Goal: Transaction & Acquisition: Obtain resource

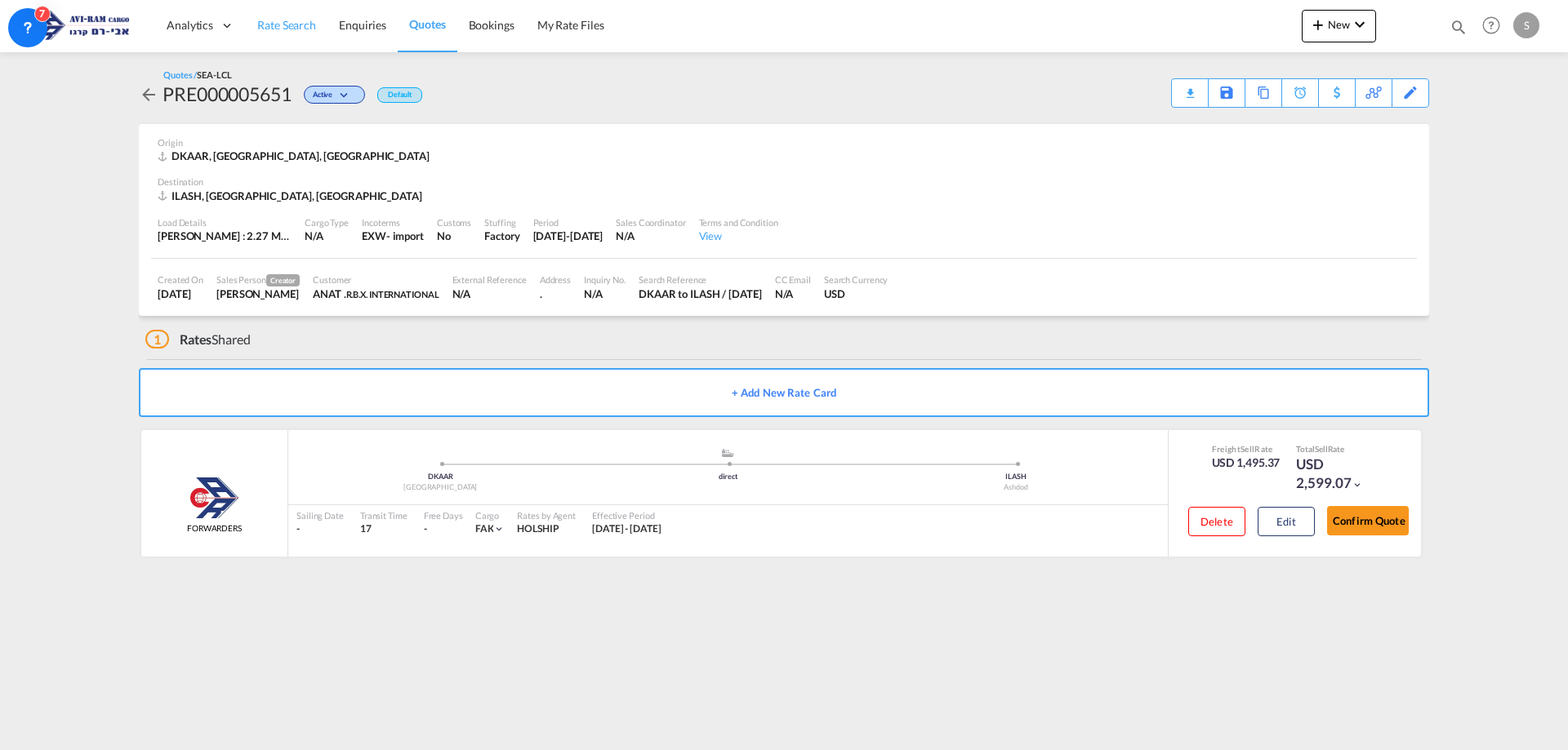
click at [284, 27] on span "Rate Search" at bounding box center [286, 24] width 58 height 13
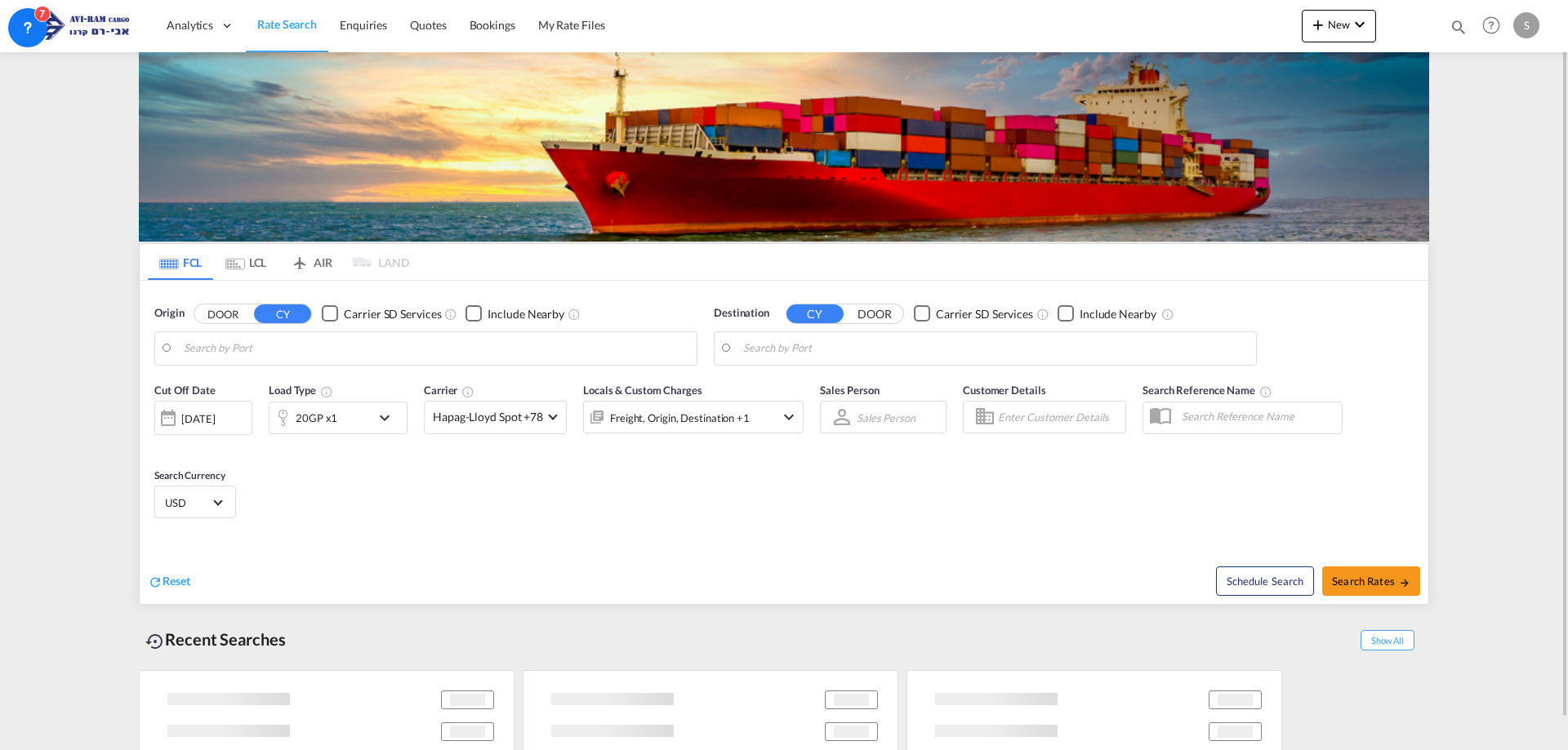
type input "Aarhus, DKAAR"
type input "Ashdod, ILASH"
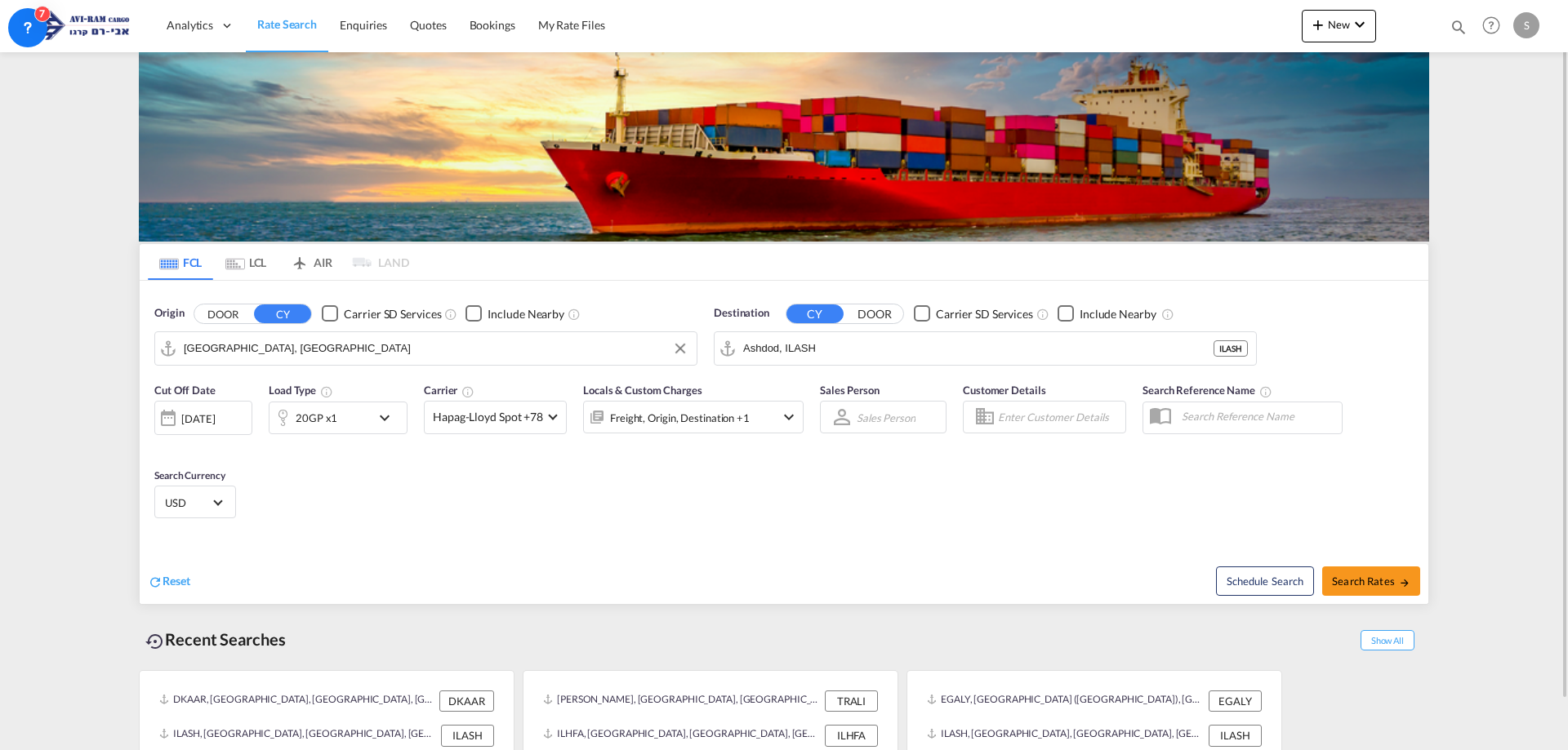
click at [267, 344] on input "Aarhus, DKAAR" at bounding box center [435, 348] width 505 height 24
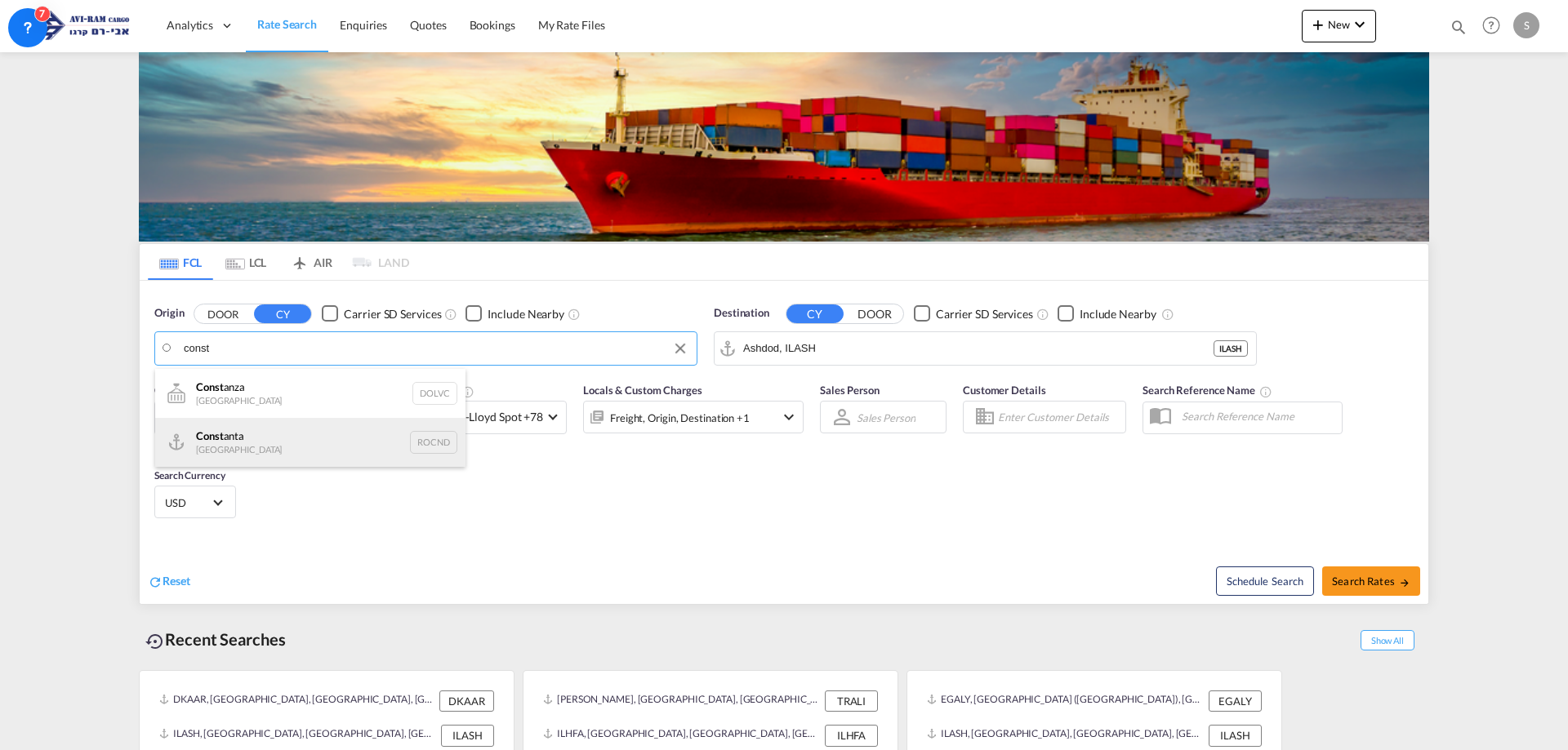
click at [246, 437] on div "Const anta Romania ROCND" at bounding box center [310, 442] width 310 height 49
type input "Constanta, ROCND"
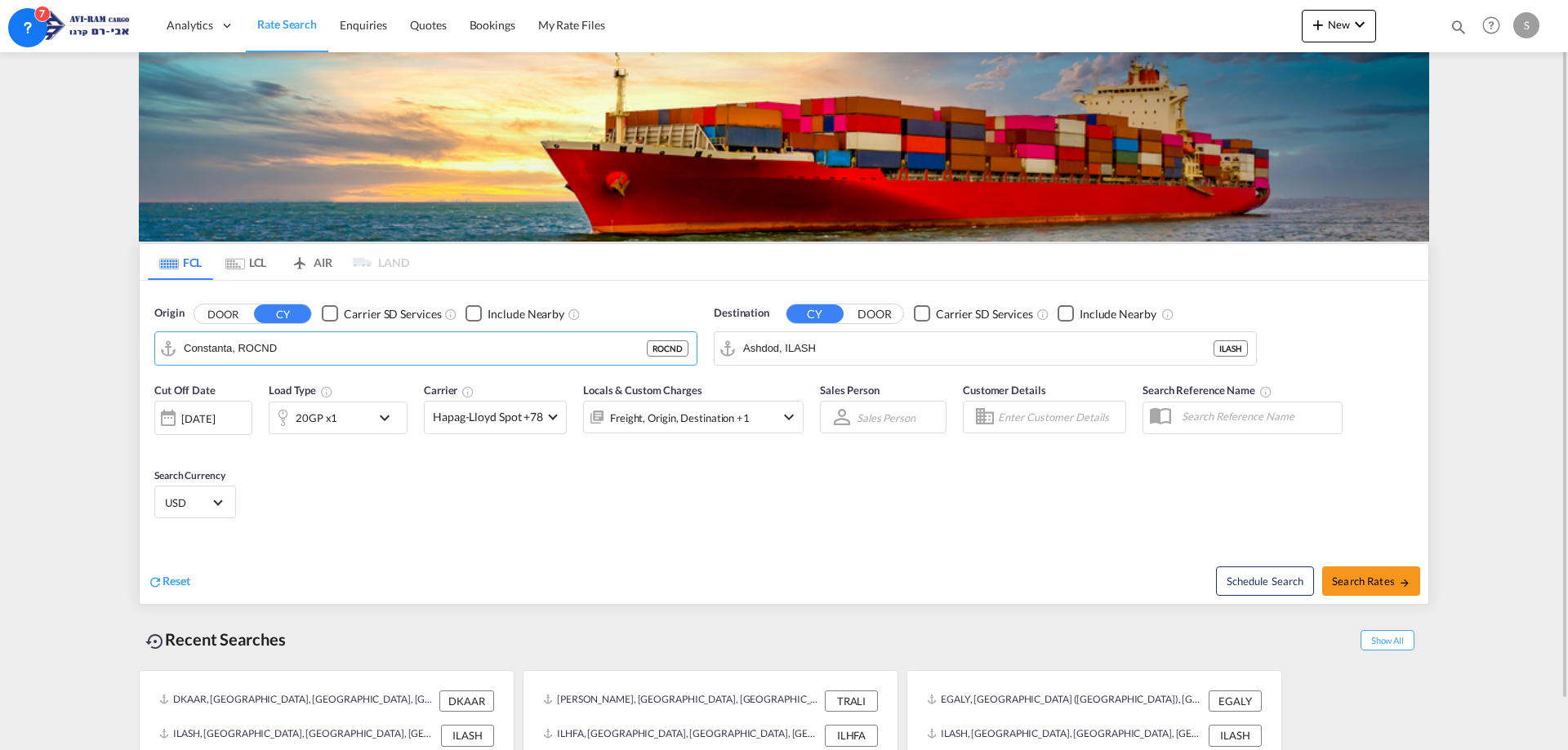
click at [323, 422] on div "20GP x1" at bounding box center [317, 417] width 41 height 22
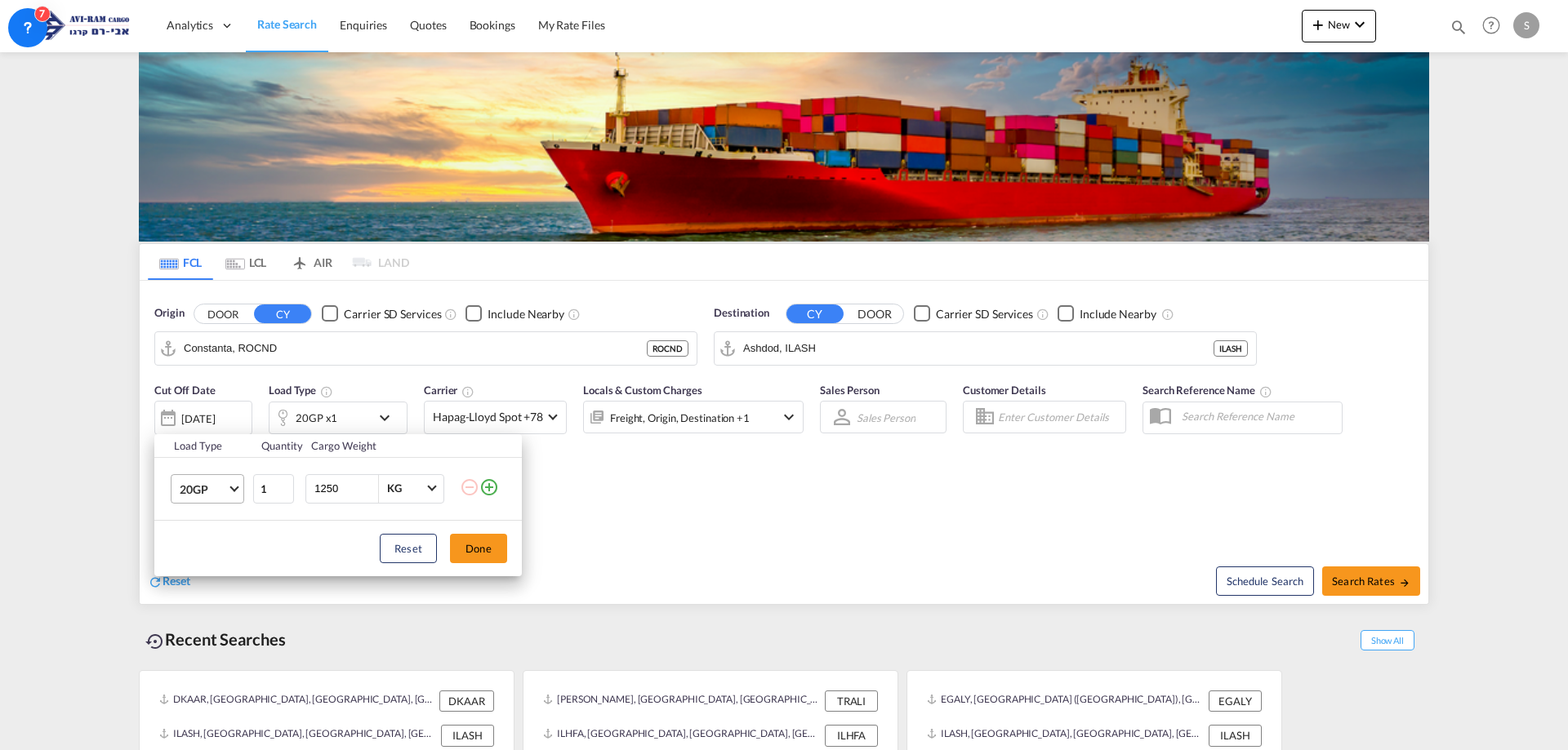
click at [225, 492] on span "20GP" at bounding box center [203, 490] width 48 height 16
click at [214, 568] on md-option "40HC" at bounding box center [221, 567] width 111 height 40
click at [475, 540] on button "Done" at bounding box center [479, 549] width 58 height 30
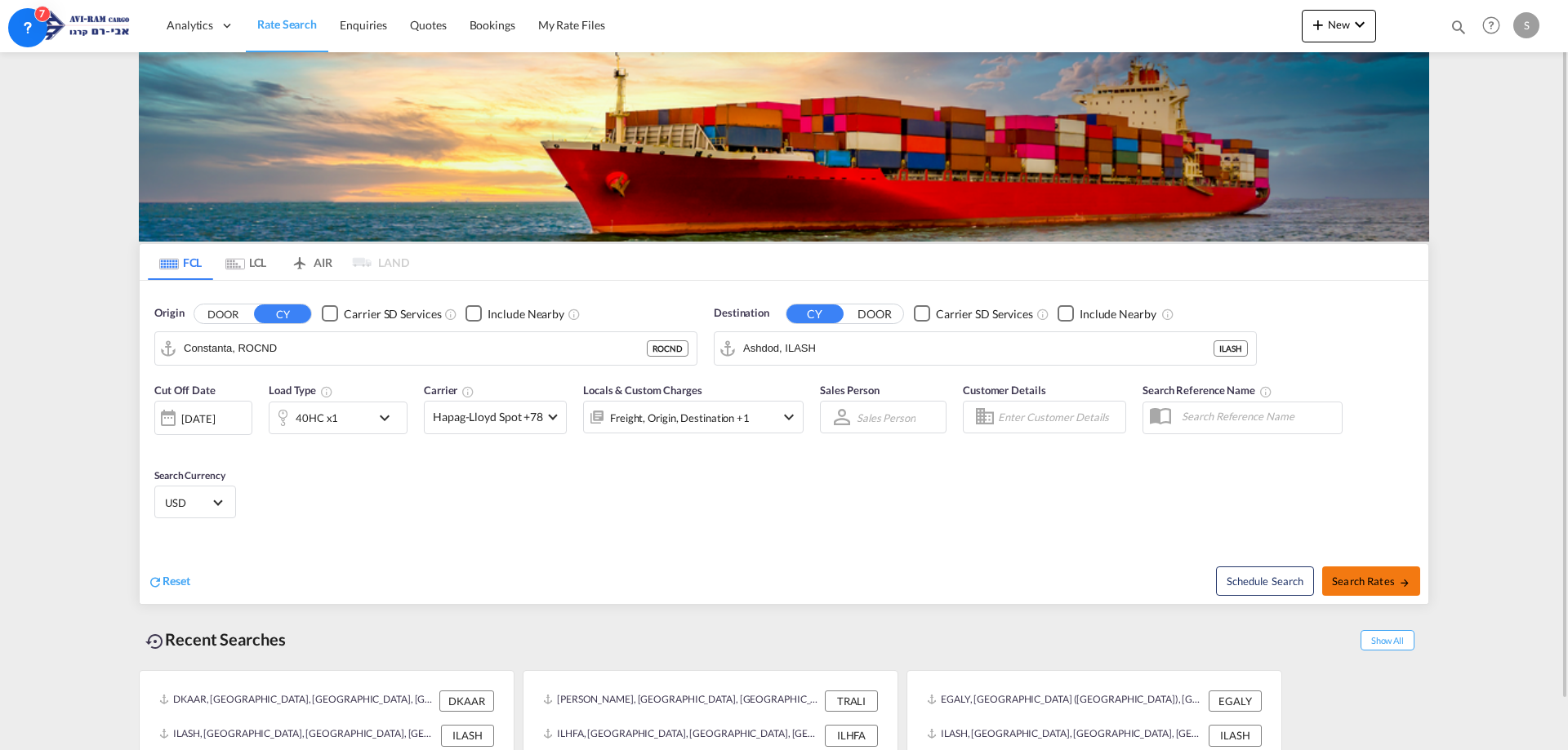
click at [1372, 573] on button "Search Rates" at bounding box center [1371, 581] width 98 height 30
type input "ROCND to ILASH / [DATE]"
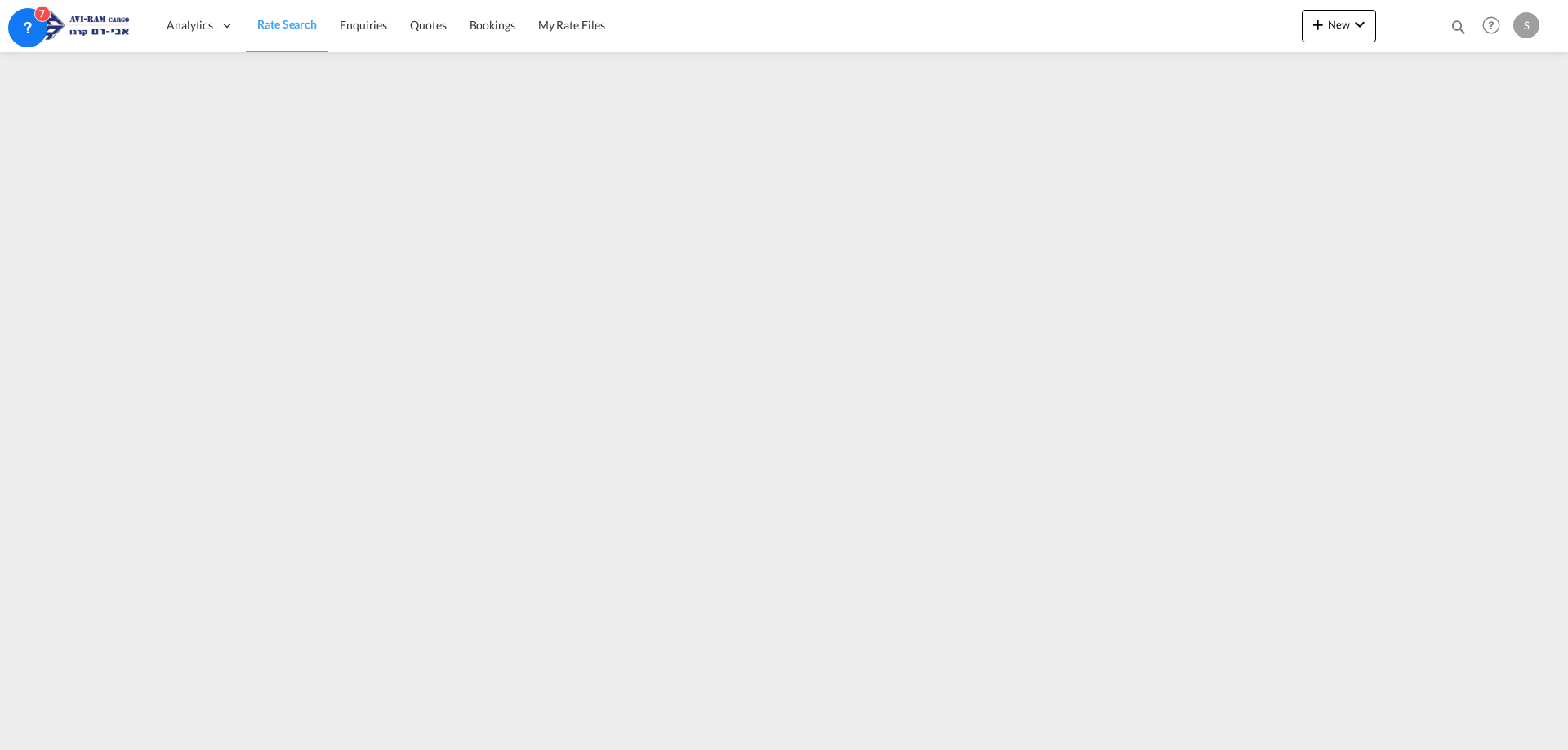
click at [300, 33] on link "Rate Search" at bounding box center [287, 25] width 83 height 53
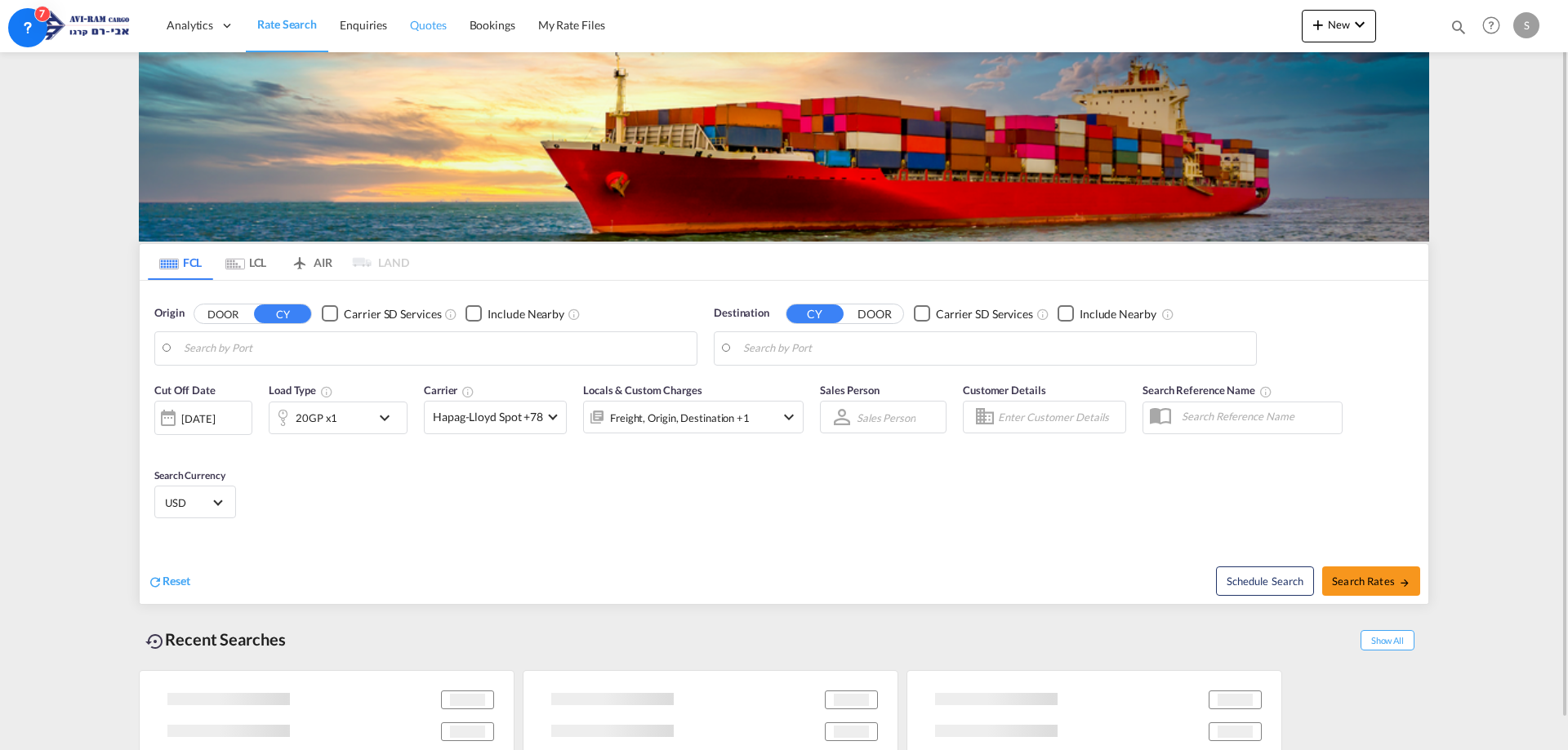
type input "Constanta, ROCND"
type input "Ashdod, ILASH"
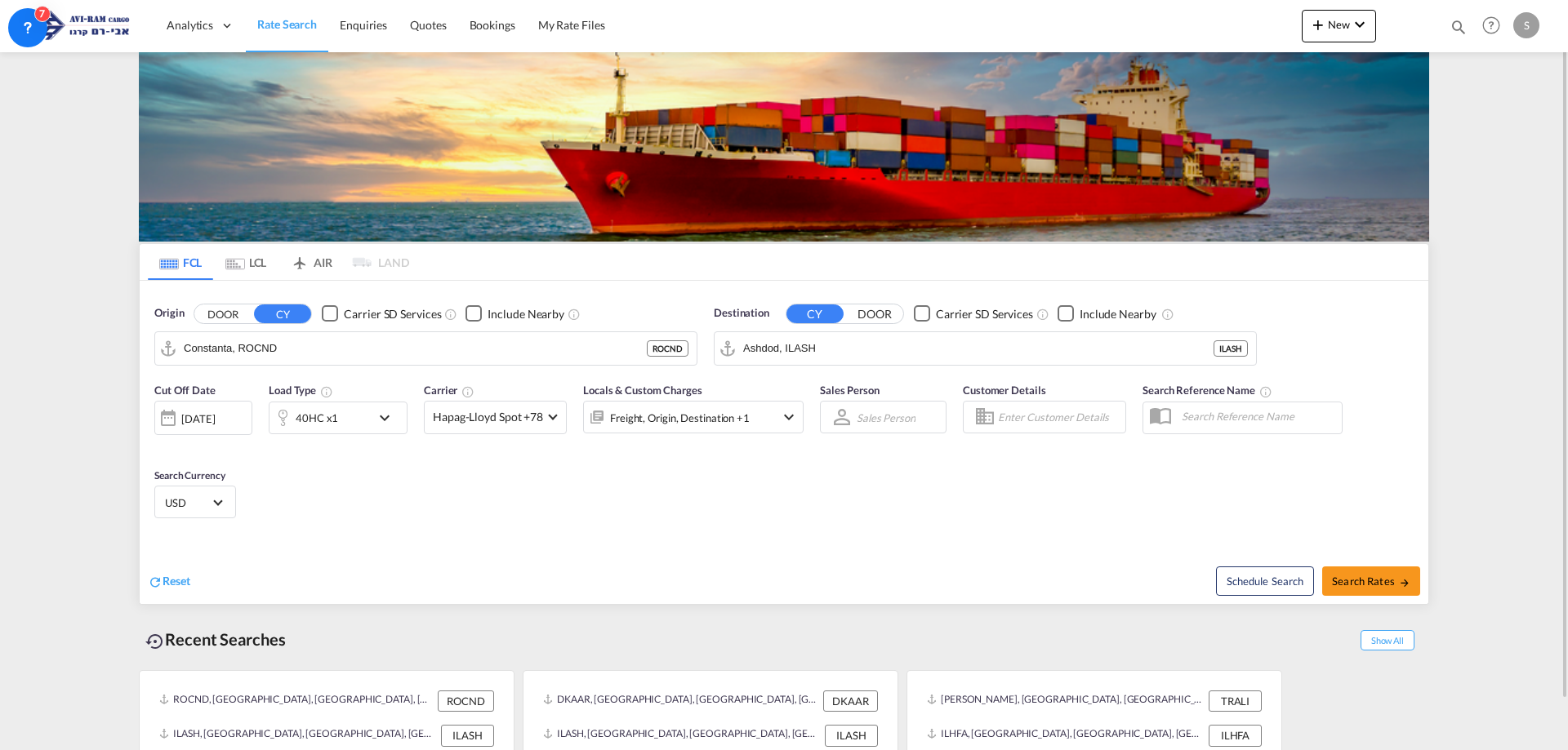
click at [246, 266] on md-tab-item "LCL" at bounding box center [246, 263] width 66 height 36
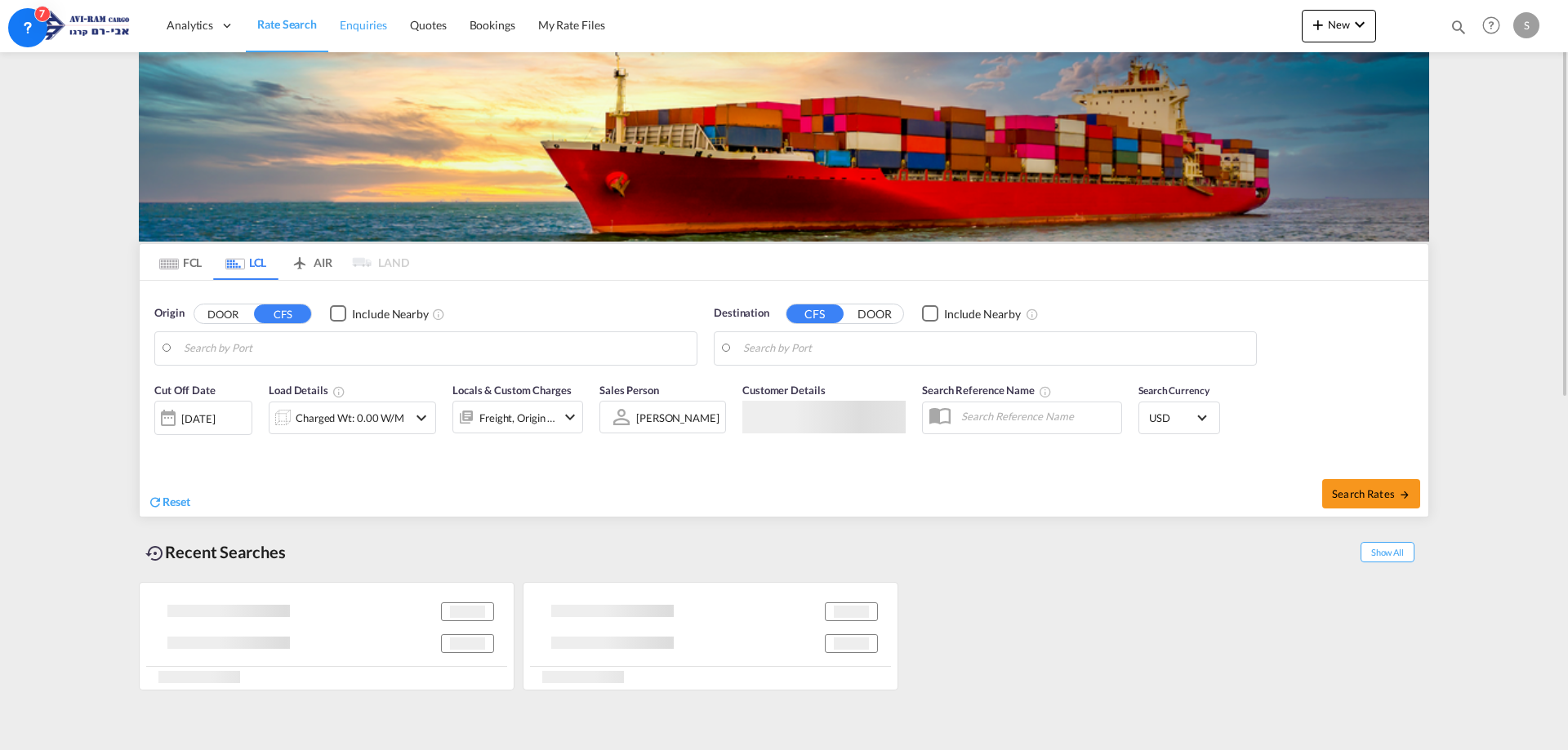
type input "Aarhus, DKAAR"
type input "Ashdod, ILASH"
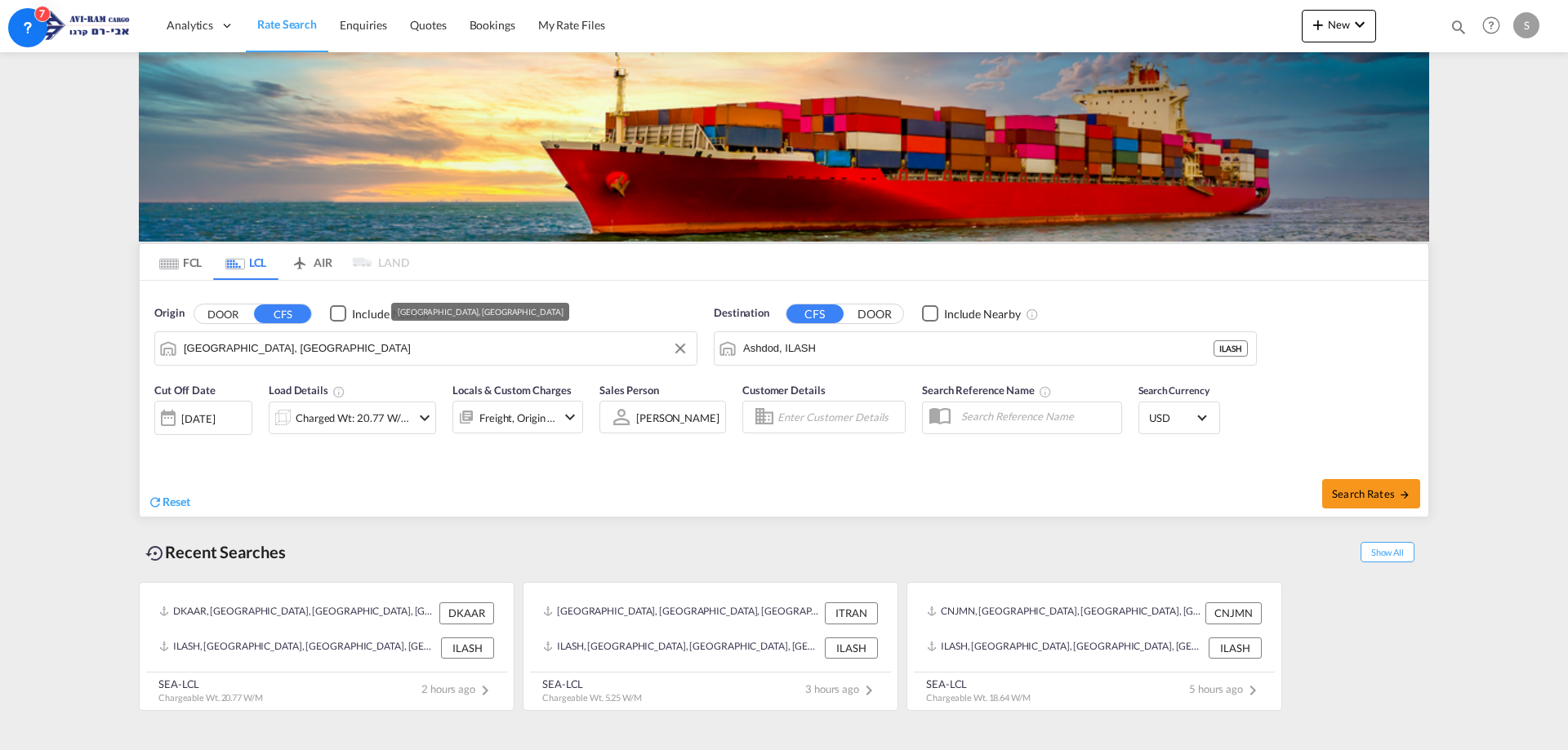
click at [371, 362] on md-autocomplete-wrap "Aarhus, DKAAR" at bounding box center [435, 353] width 505 height 32
click at [371, 353] on input "Aarhus, DKAAR" at bounding box center [435, 348] width 505 height 24
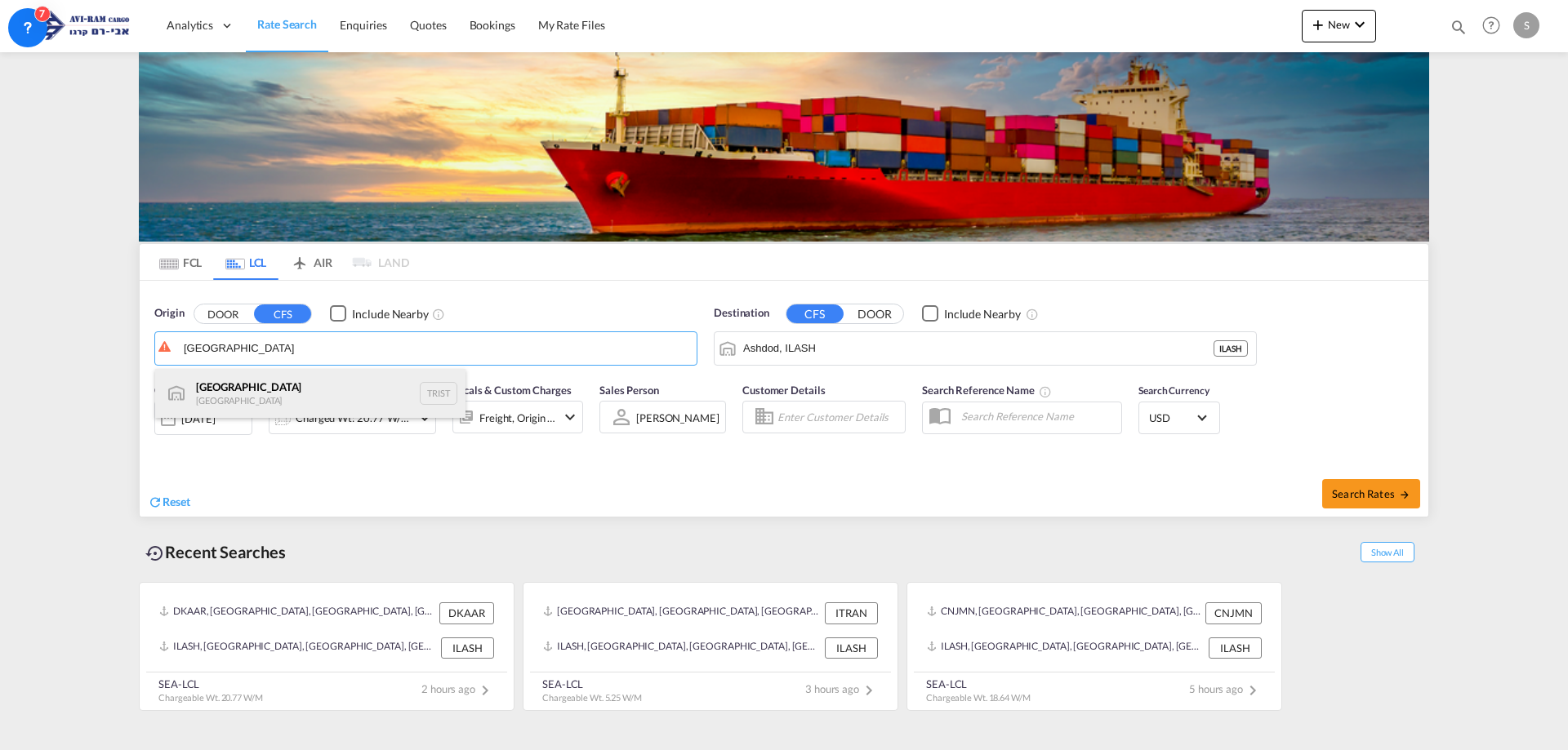
click at [276, 392] on div "Istanbul Turkey TRIST" at bounding box center [310, 393] width 310 height 49
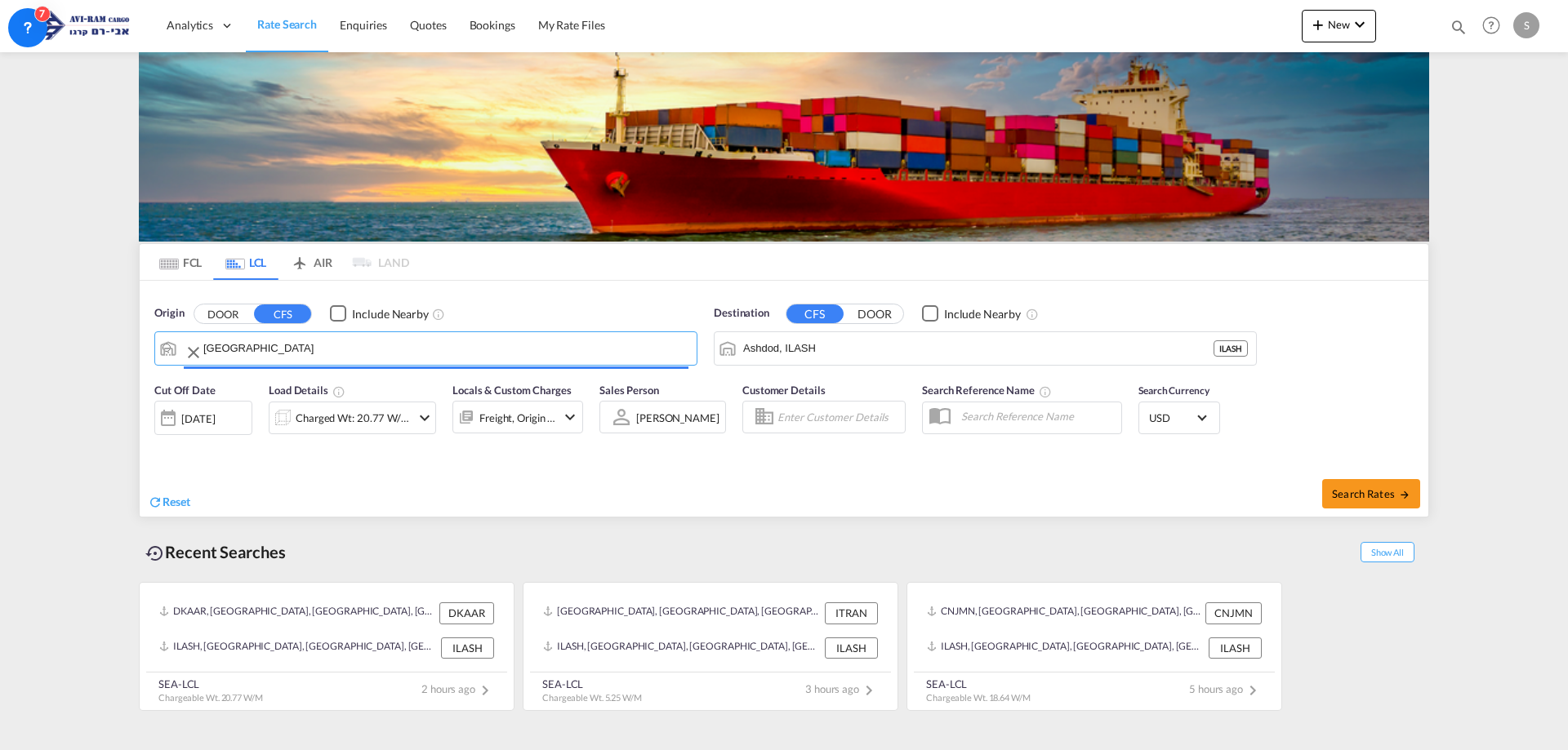
type input "Istanbul, TRIST"
click at [339, 422] on div "Charged Wt: 20.77 W/M" at bounding box center [354, 417] width 115 height 22
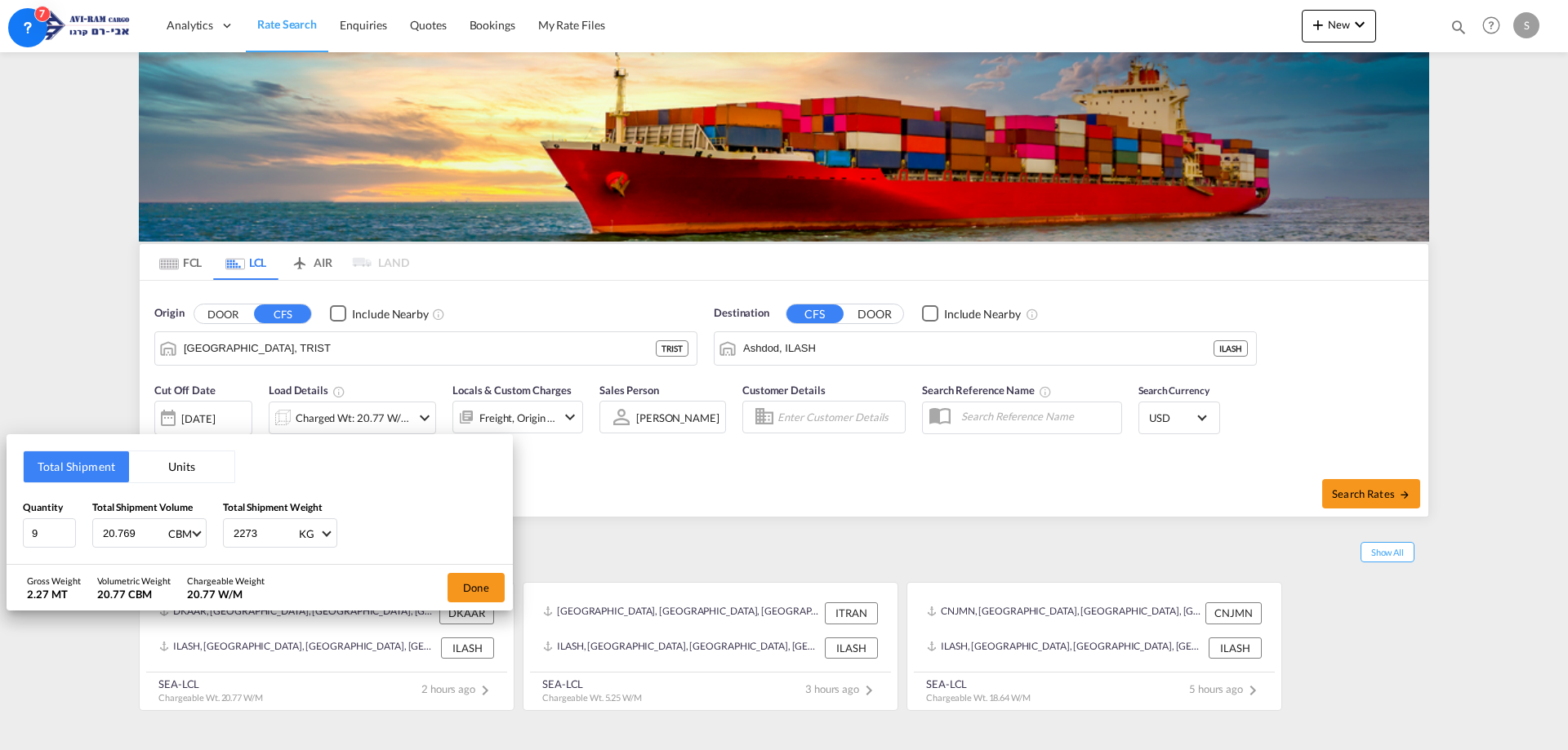
click at [174, 461] on button "Units" at bounding box center [181, 467] width 105 height 31
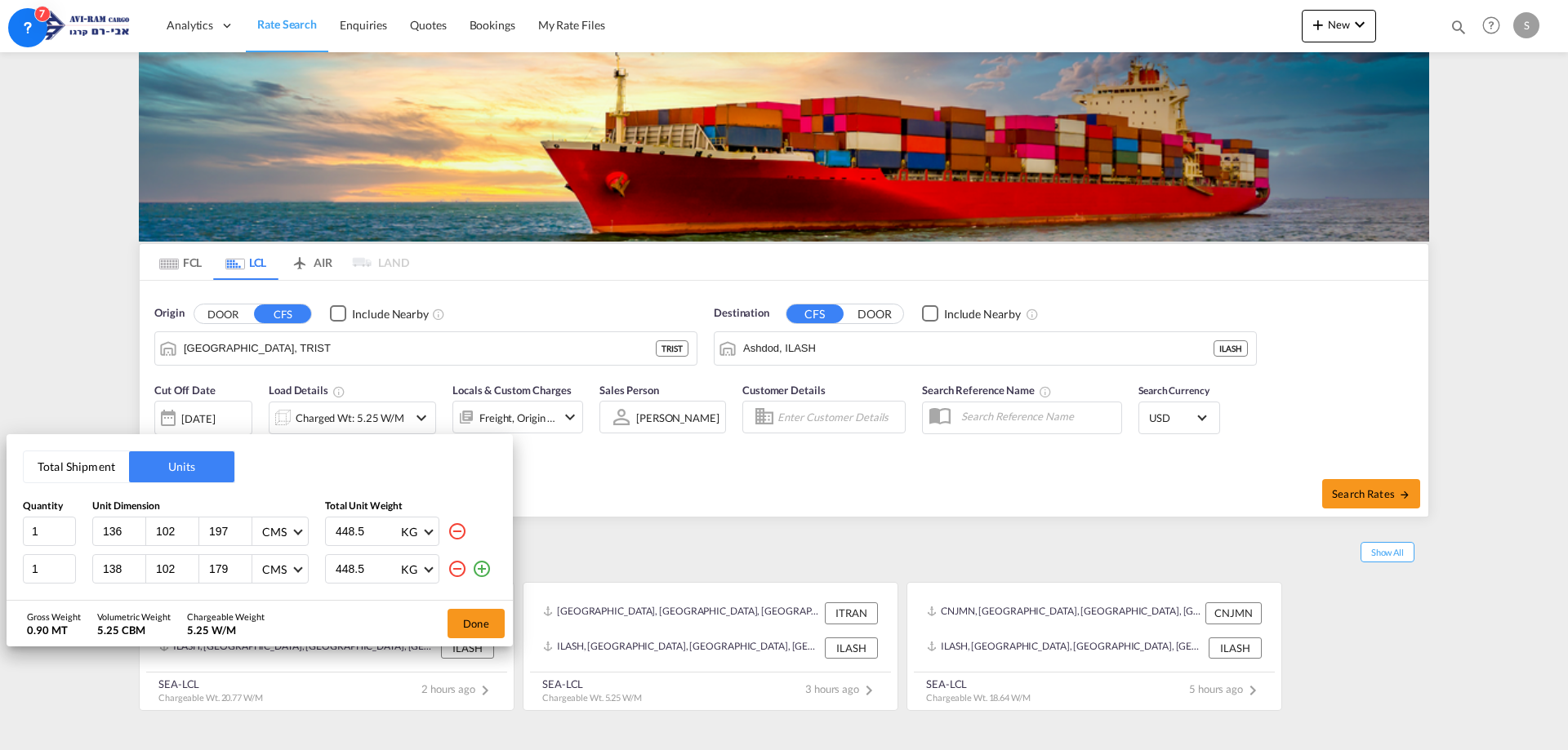
click at [464, 564] on md-icon "icon-minus-circle-outline" at bounding box center [458, 569] width 20 height 20
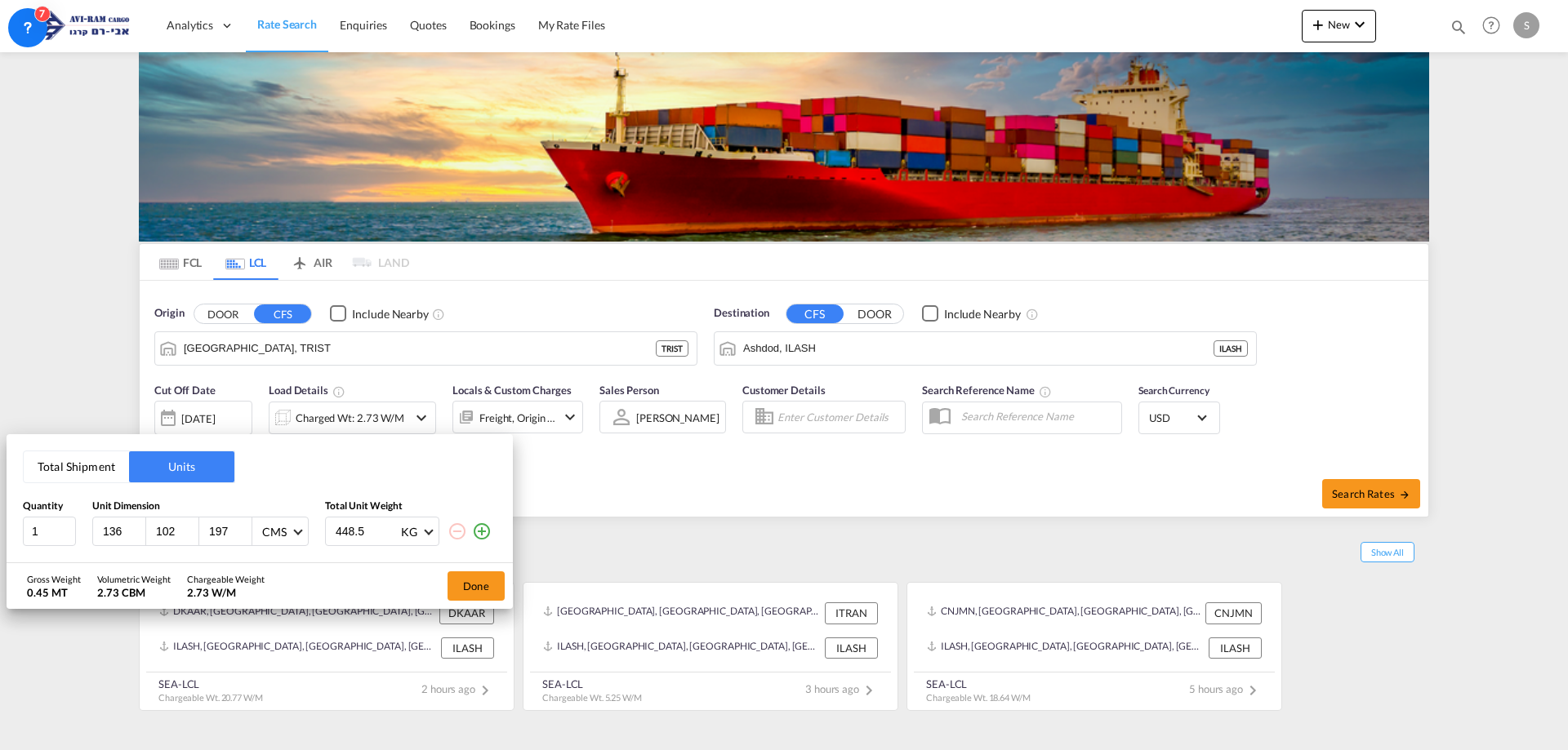
drag, startPoint x: 121, startPoint y: 530, endPoint x: 87, endPoint y: 526, distance: 34.2
click at [87, 526] on div "1 136 102 197 CMS CMS Inches 448.5 KG KG LB" at bounding box center [259, 531] width 474 height 30
type input "120"
type input "110"
type input "220"
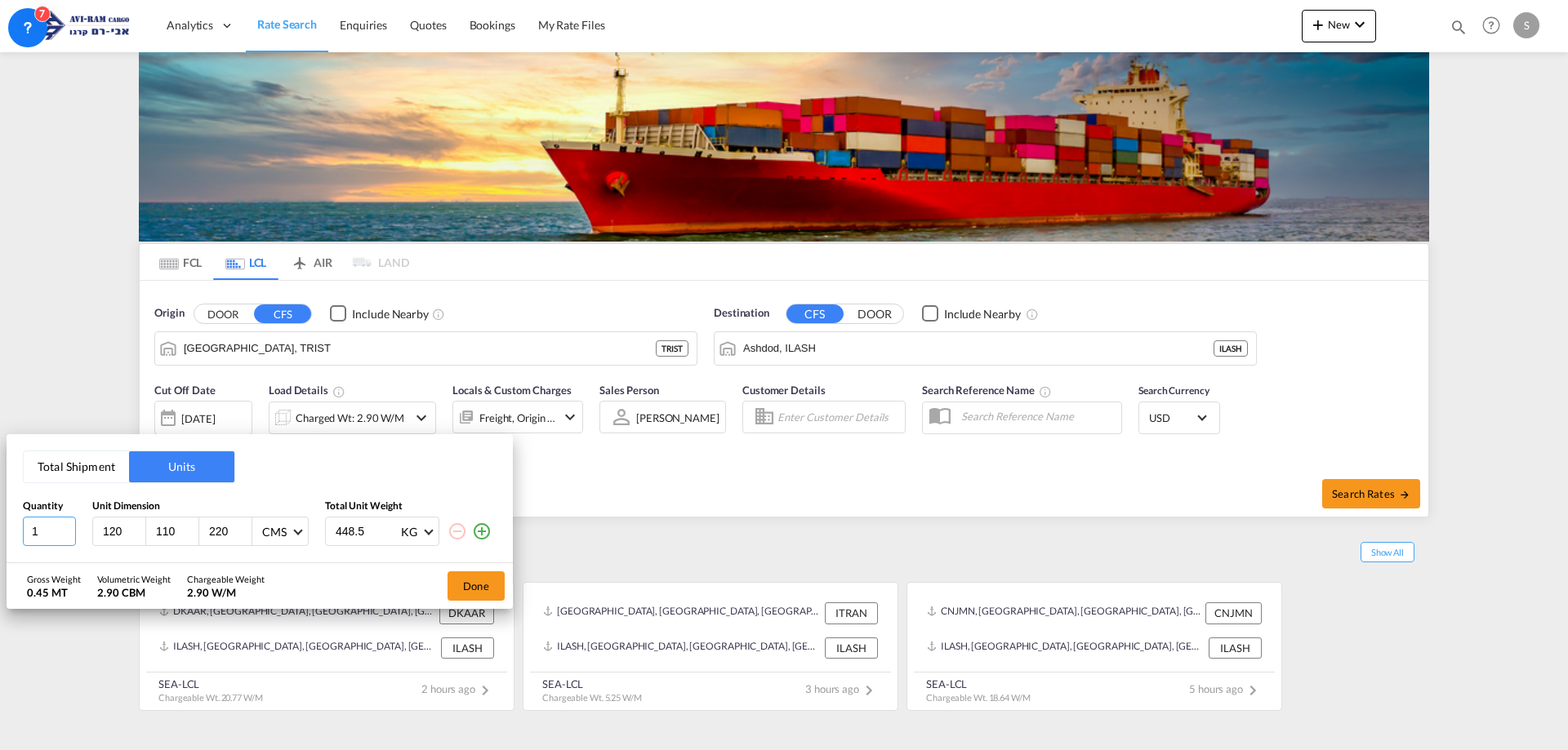
drag, startPoint x: 41, startPoint y: 537, endPoint x: 14, endPoint y: 533, distance: 27.3
click at [14, 533] on div "Total Shipment Units Quantity Unit Dimension Total Unit Weight 1 120 110 220 CM…" at bounding box center [259, 498] width 506 height 129
type input "3"
drag, startPoint x: 370, startPoint y: 524, endPoint x: 260, endPoint y: 546, distance: 112.2
click at [262, 544] on div "3 120 110 220 CMS CMS Inches 448.5 KG KG LB" at bounding box center [259, 531] width 474 height 30
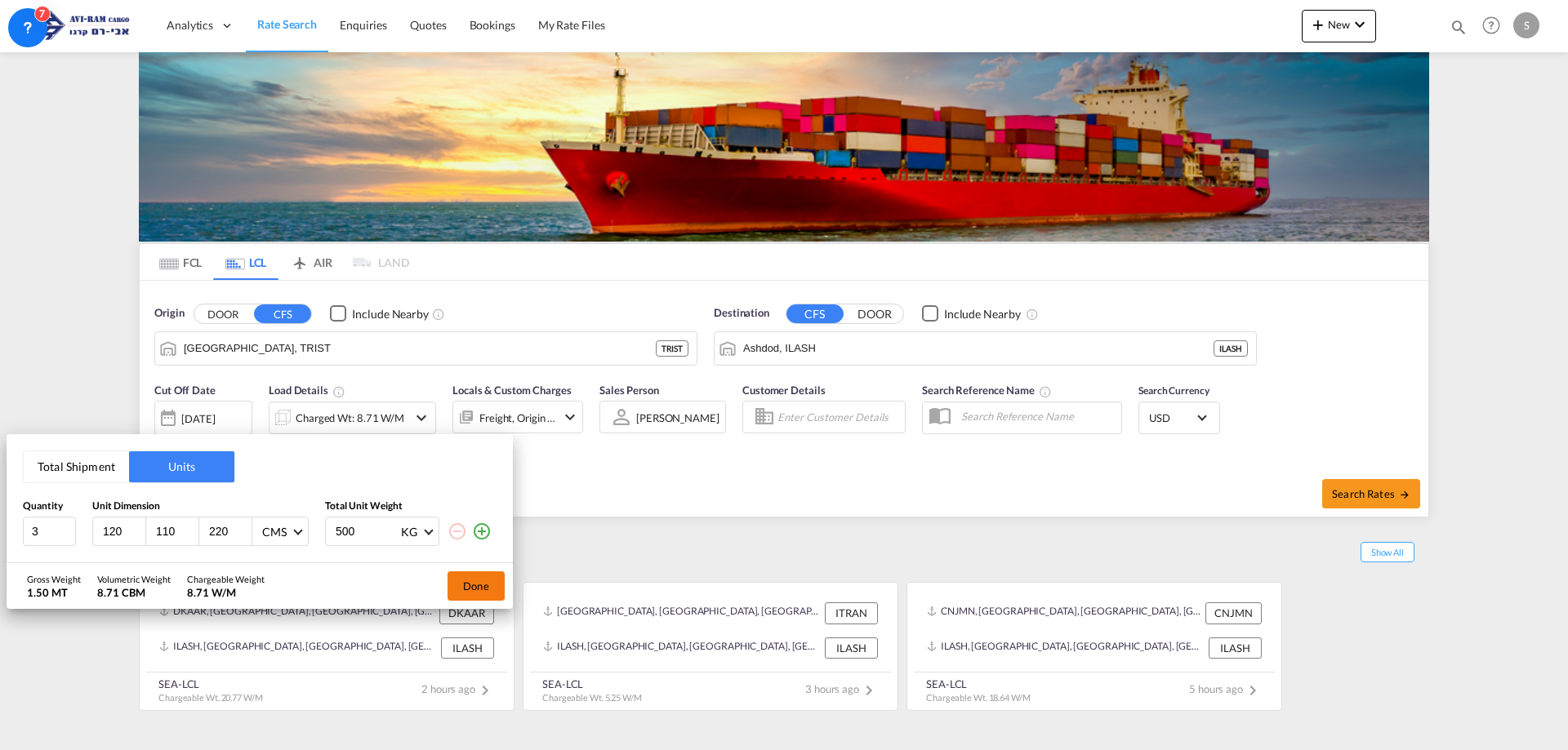
type input "500"
click at [456, 589] on button "Done" at bounding box center [477, 586] width 58 height 30
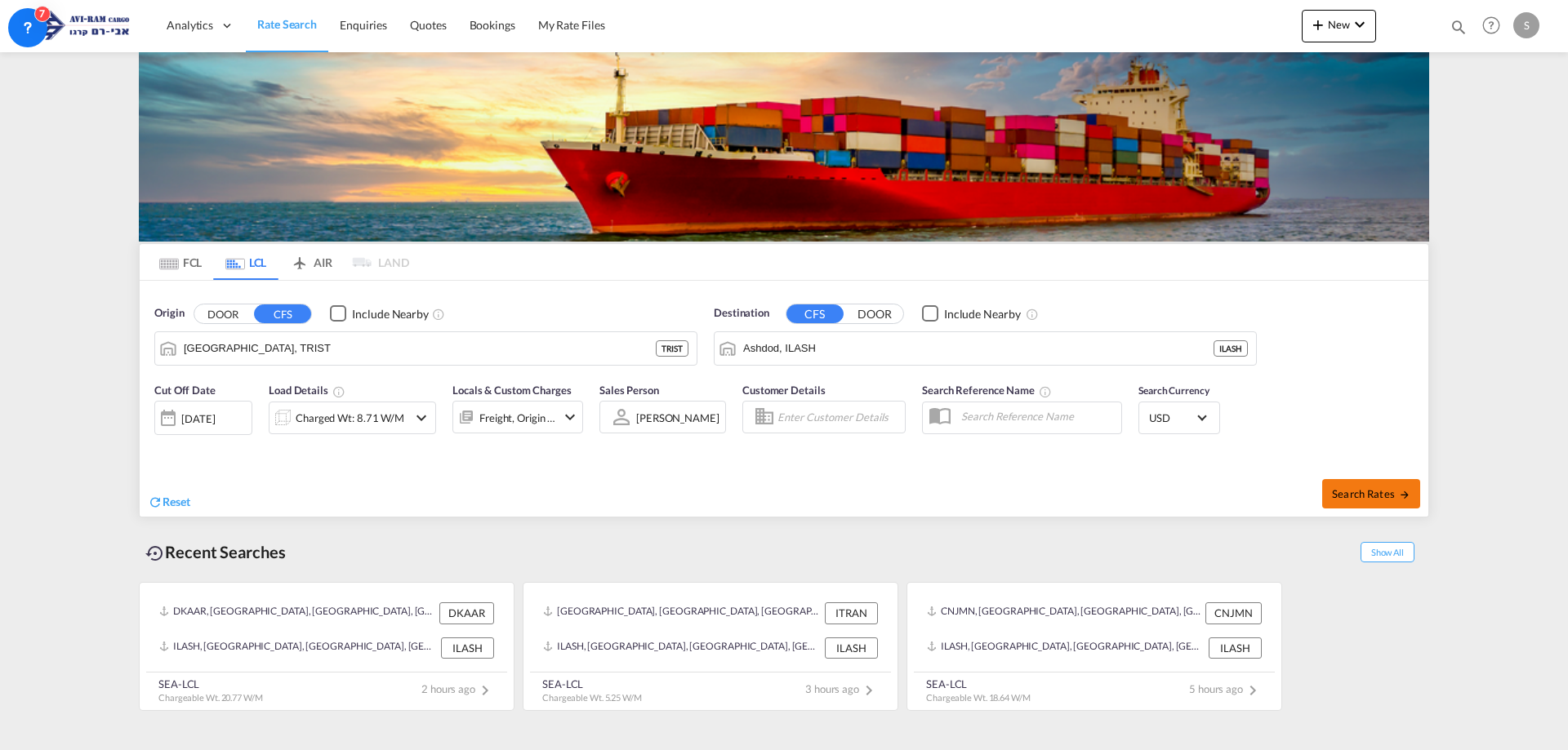
click at [1384, 502] on button "Search Rates" at bounding box center [1371, 494] width 98 height 30
type input "TRIST to ILASH / 11 Sep 2025"
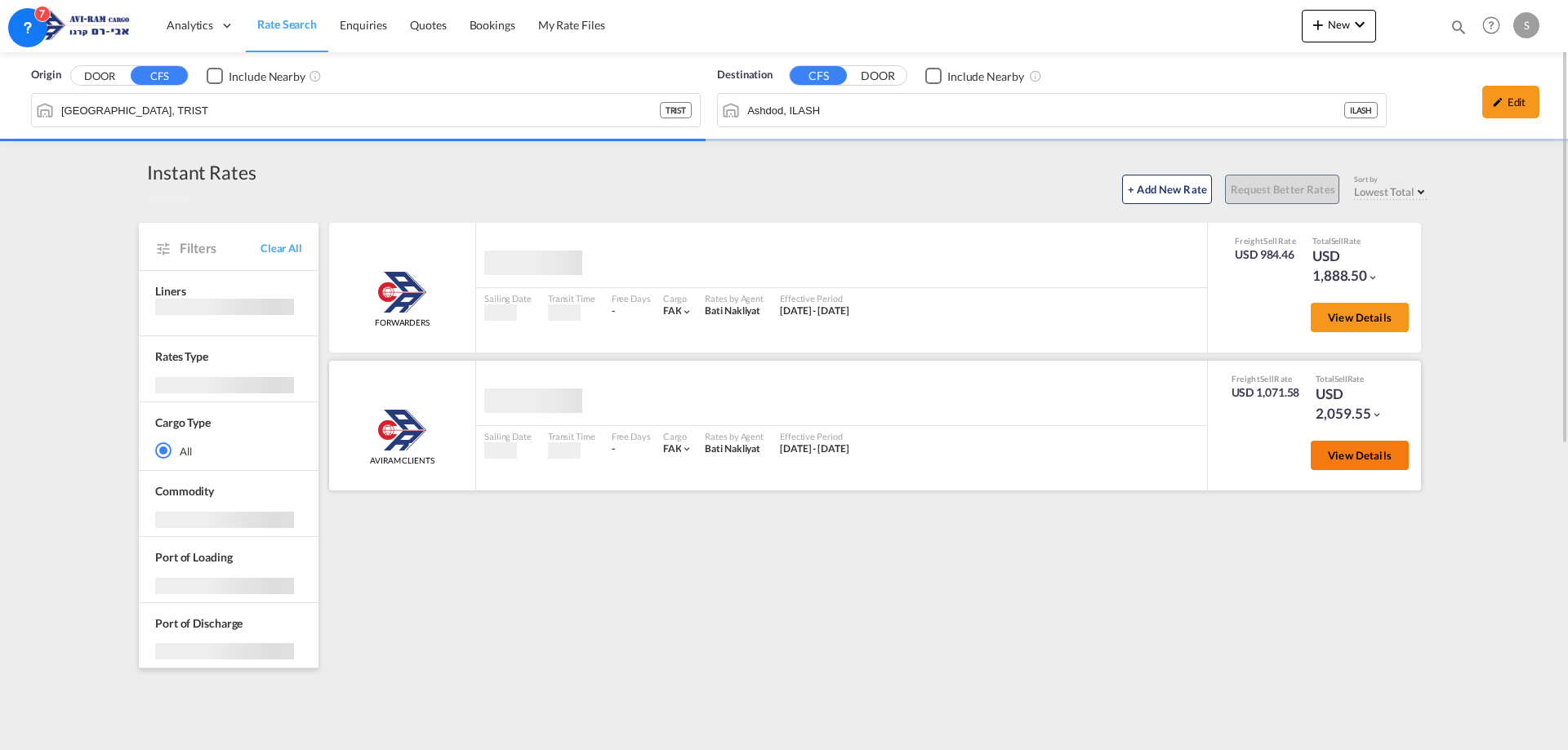
click at [1337, 458] on span "View Details" at bounding box center [1359, 455] width 64 height 13
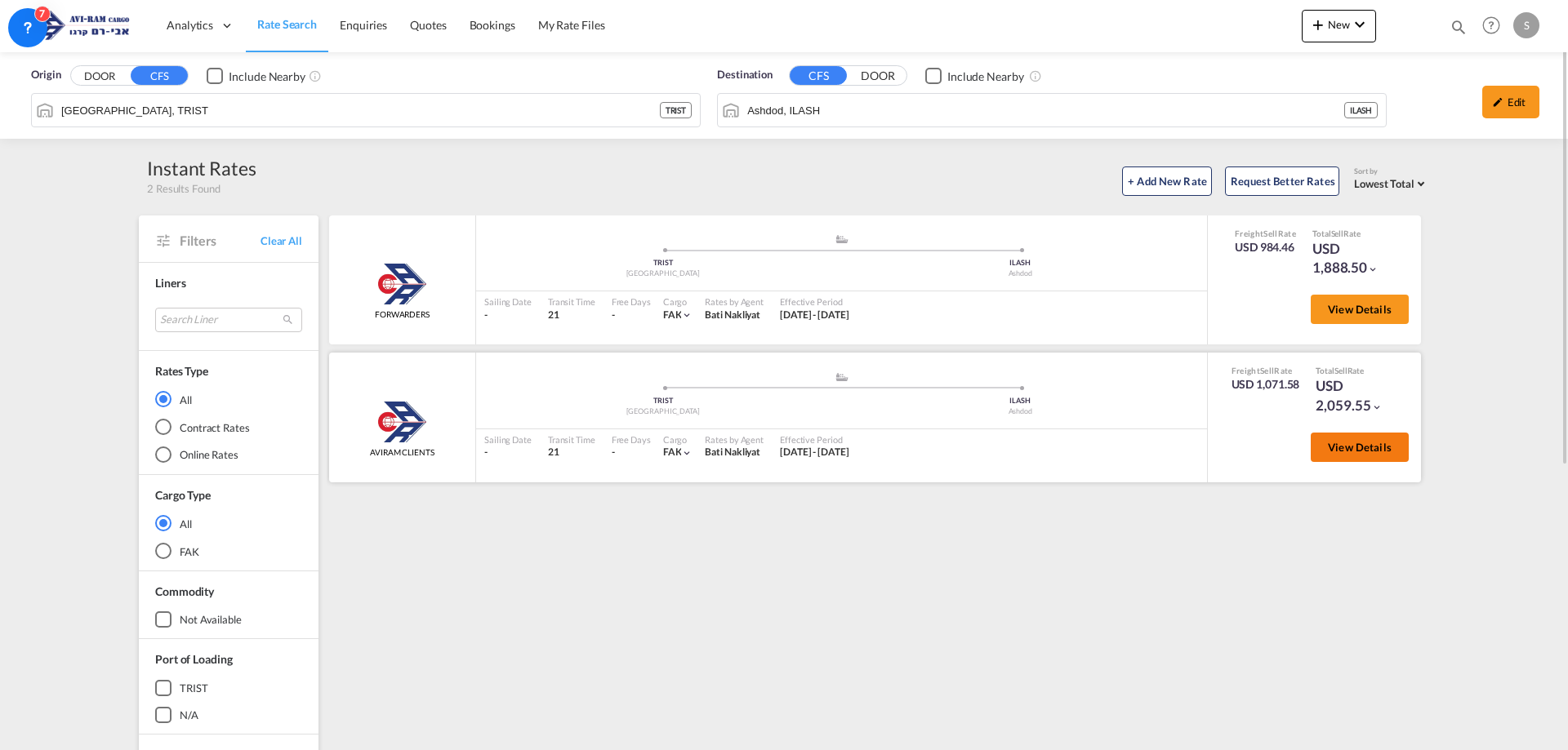
click at [1386, 461] on div "View Details" at bounding box center [1354, 451] width 111 height 47
click at [1386, 456] on button "View Details" at bounding box center [1359, 447] width 98 height 30
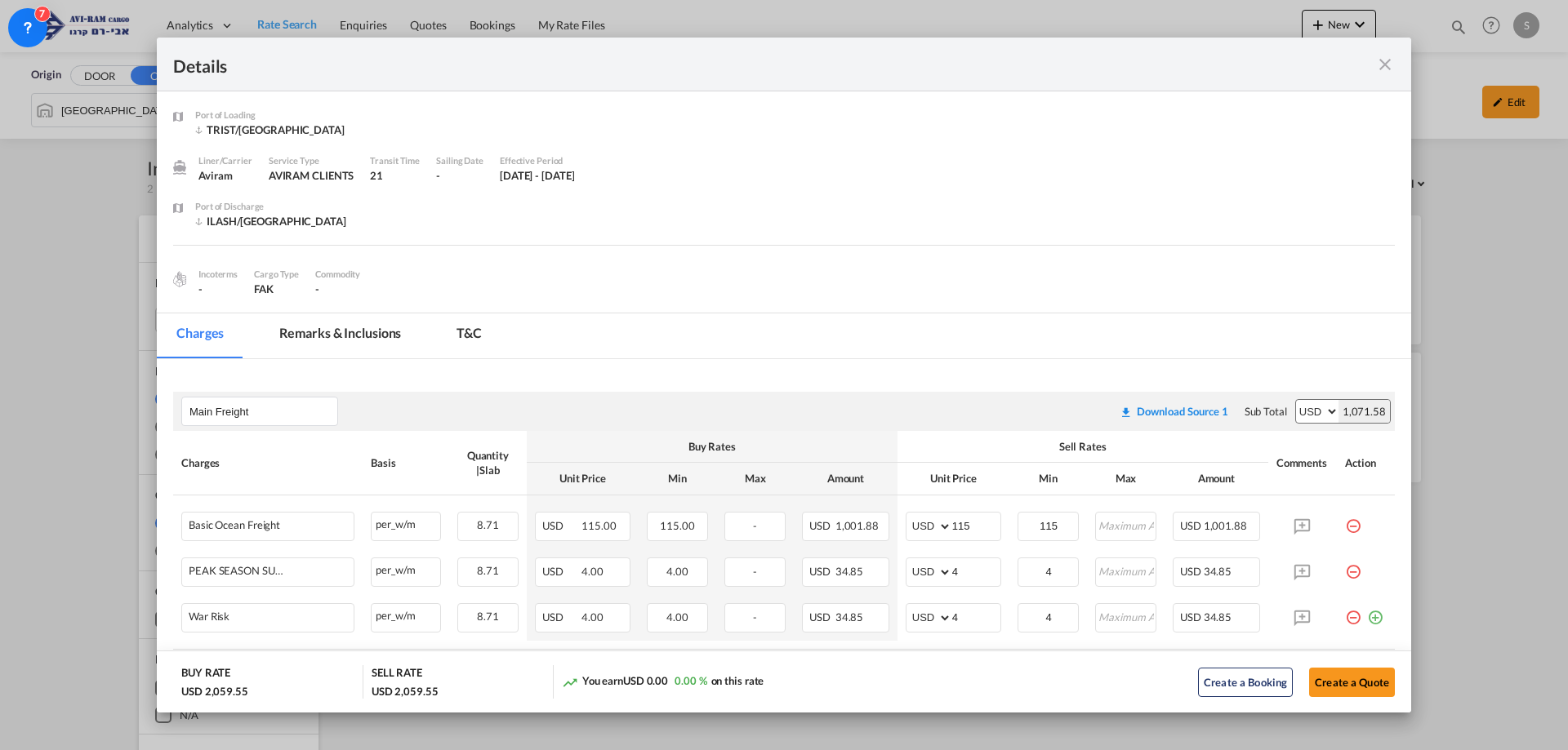
scroll to position [82, 0]
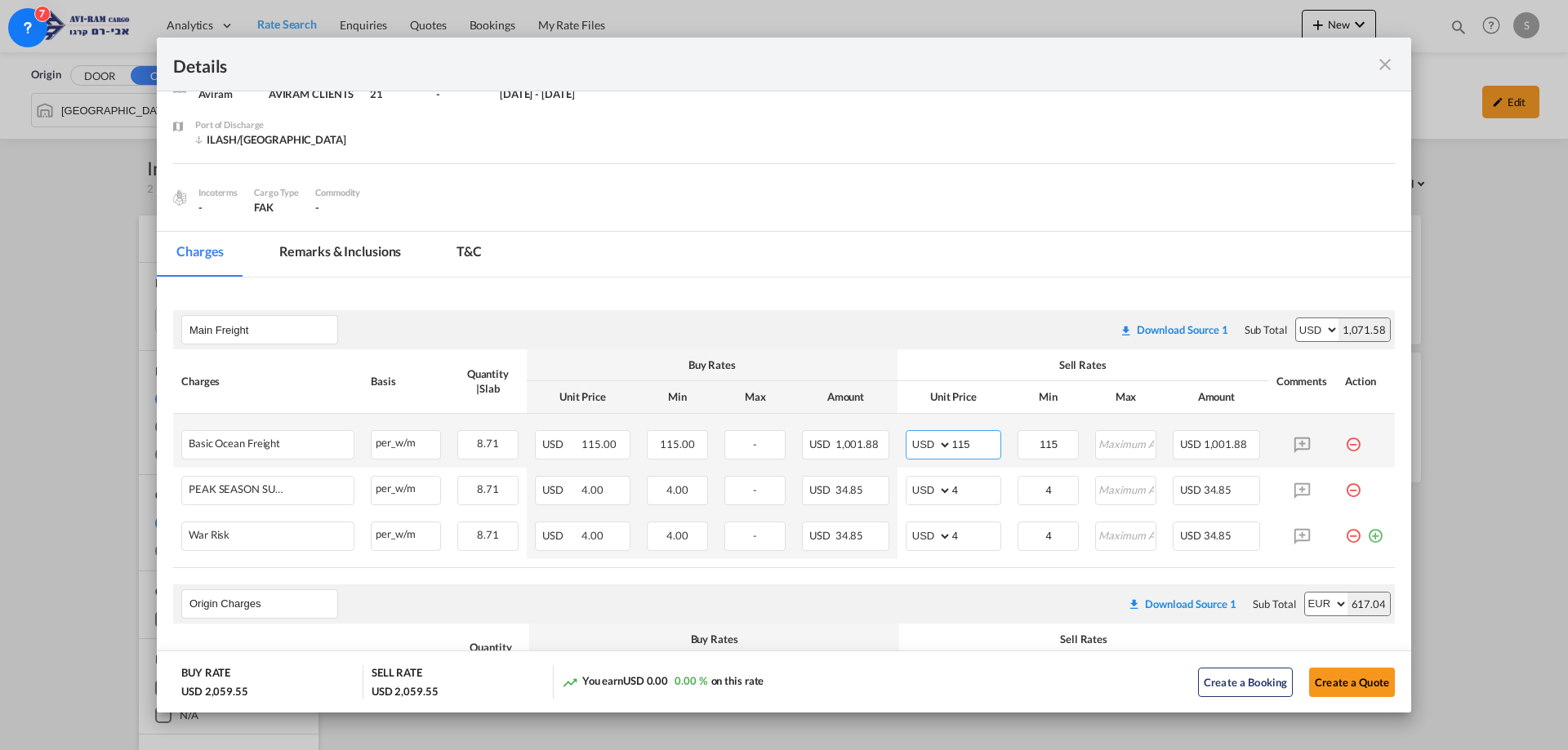
drag, startPoint x: 973, startPoint y: 435, endPoint x: 906, endPoint y: 425, distance: 67.7
click at [906, 425] on td "AED AFN ALL AMD ANG AOA ARS AUD AWG AZN BAM BBD BDT BGN BHD BIF BMD BND BOB BRL…" at bounding box center [954, 441] width 112 height 54
type input "130"
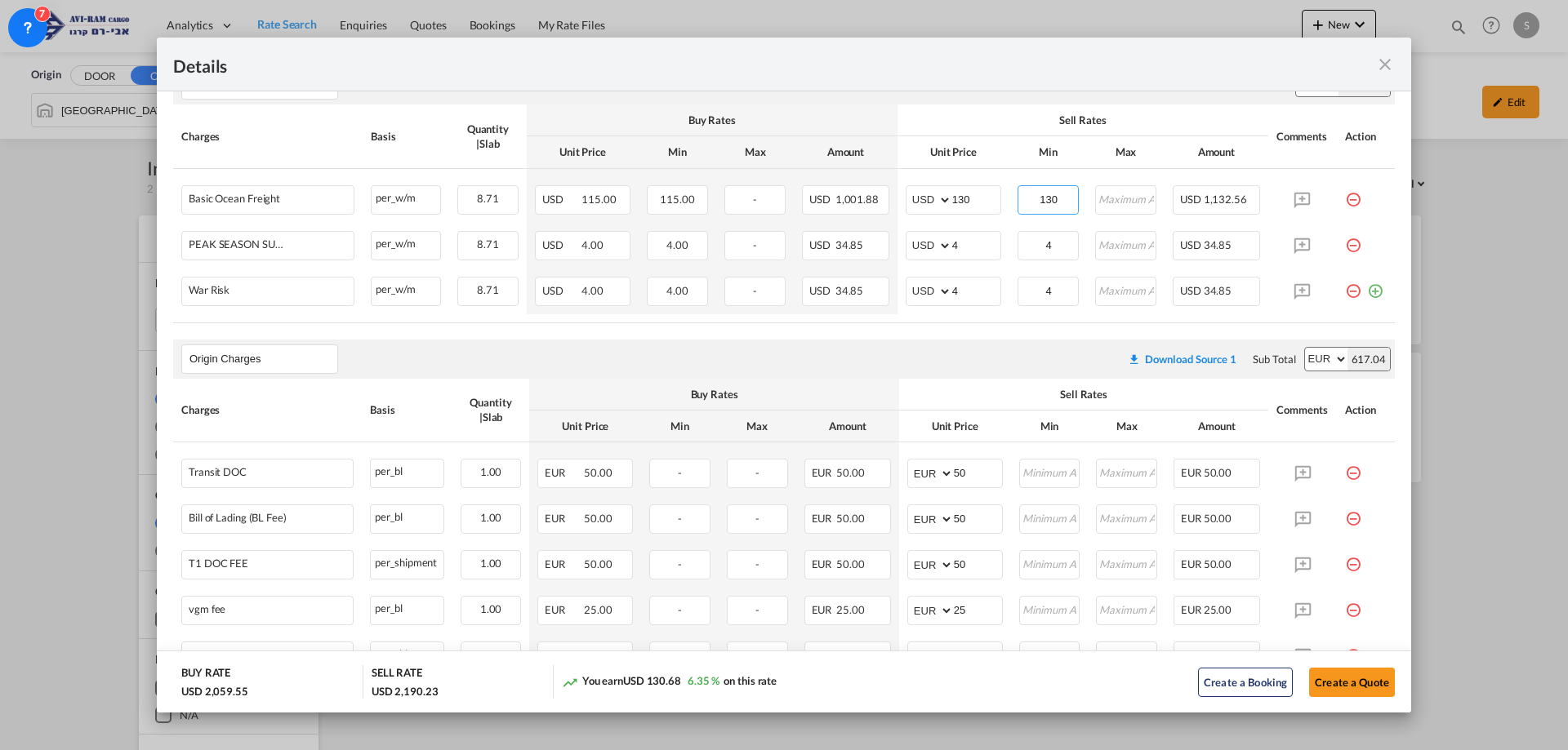
scroll to position [572, 0]
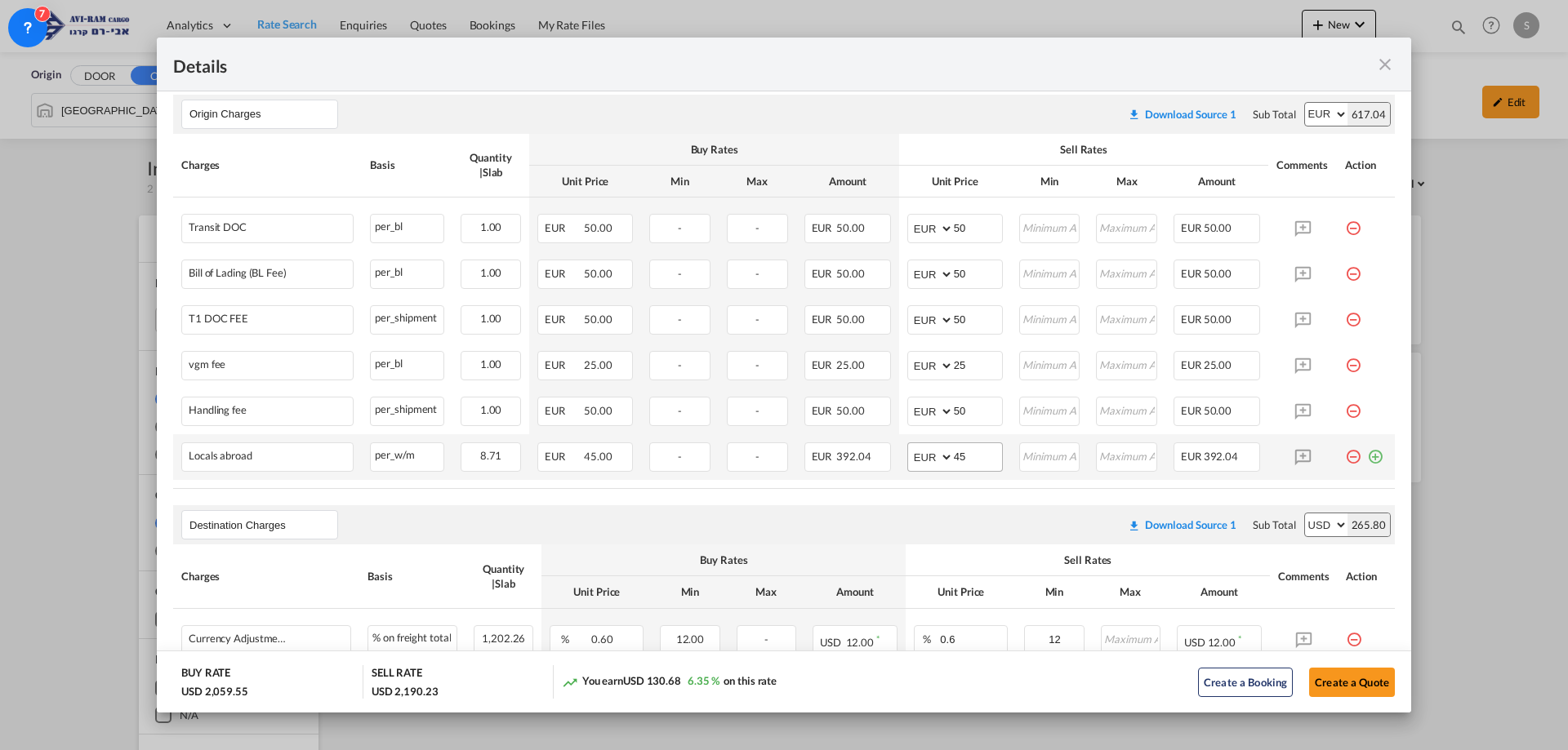
type input "130"
drag, startPoint x: 980, startPoint y: 456, endPoint x: 821, endPoint y: 463, distance: 159.2
click at [821, 463] on tr "Locals abroad Please Enter Already Exists per_w/m per_w/m can not applied for t…" at bounding box center [784, 457] width 1222 height 46
type input "48"
click at [1367, 453] on md-icon "icon-plus-circle-outline green-400-fg" at bounding box center [1375, 451] width 16 height 16
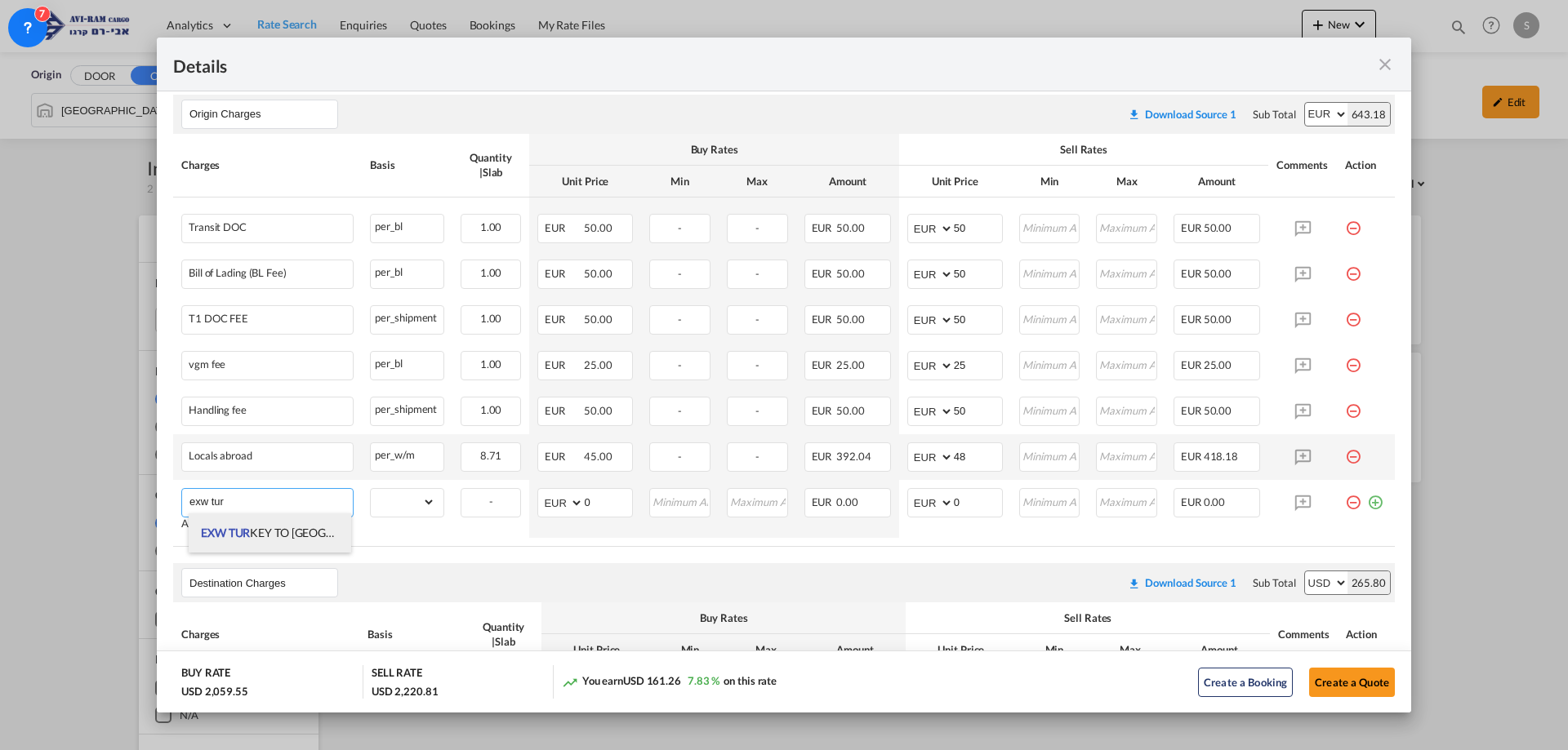
click at [272, 534] on span "EXW TUR KEY TO KOPER" at bounding box center [303, 532] width 206 height 13
type input "EXW TURKEY TO KOPER"
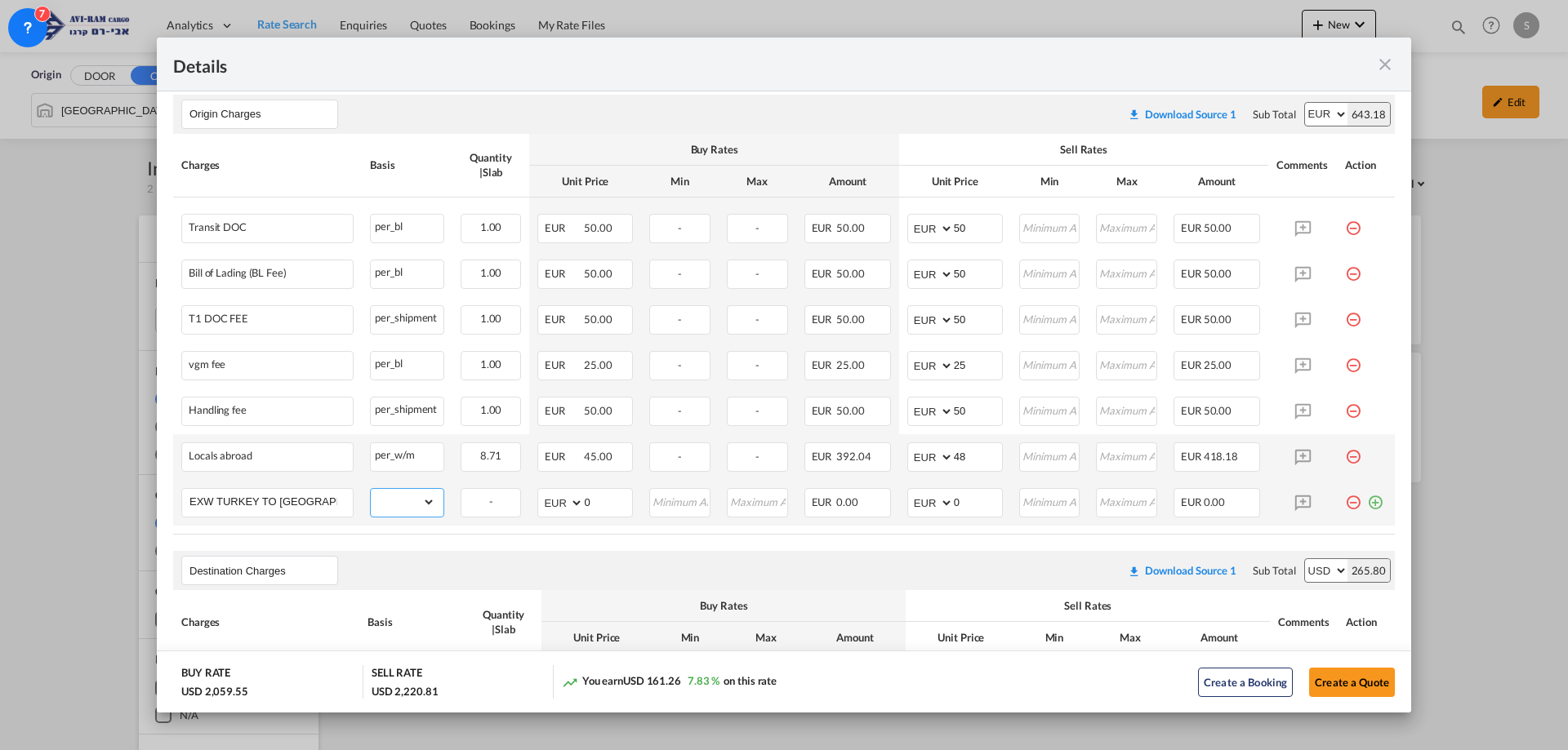
click at [395, 499] on select "gross_weight volumetric_weight per_shipment per_bl per_km per_hawb per_kg flat …" at bounding box center [402, 502] width 64 height 26
select select "per_shipment"
click at [371, 489] on select "gross_weight volumetric_weight per_shipment per_bl per_km per_hawb per_kg flat …" at bounding box center [402, 502] width 64 height 26
click at [924, 502] on select "AED AFN ALL AMD ANG AOA ARS AUD AWG AZN BAM BBD BDT BGN BHD BIF BMD BND BOB BRL…" at bounding box center [931, 503] width 42 height 22
select select "string:USD"
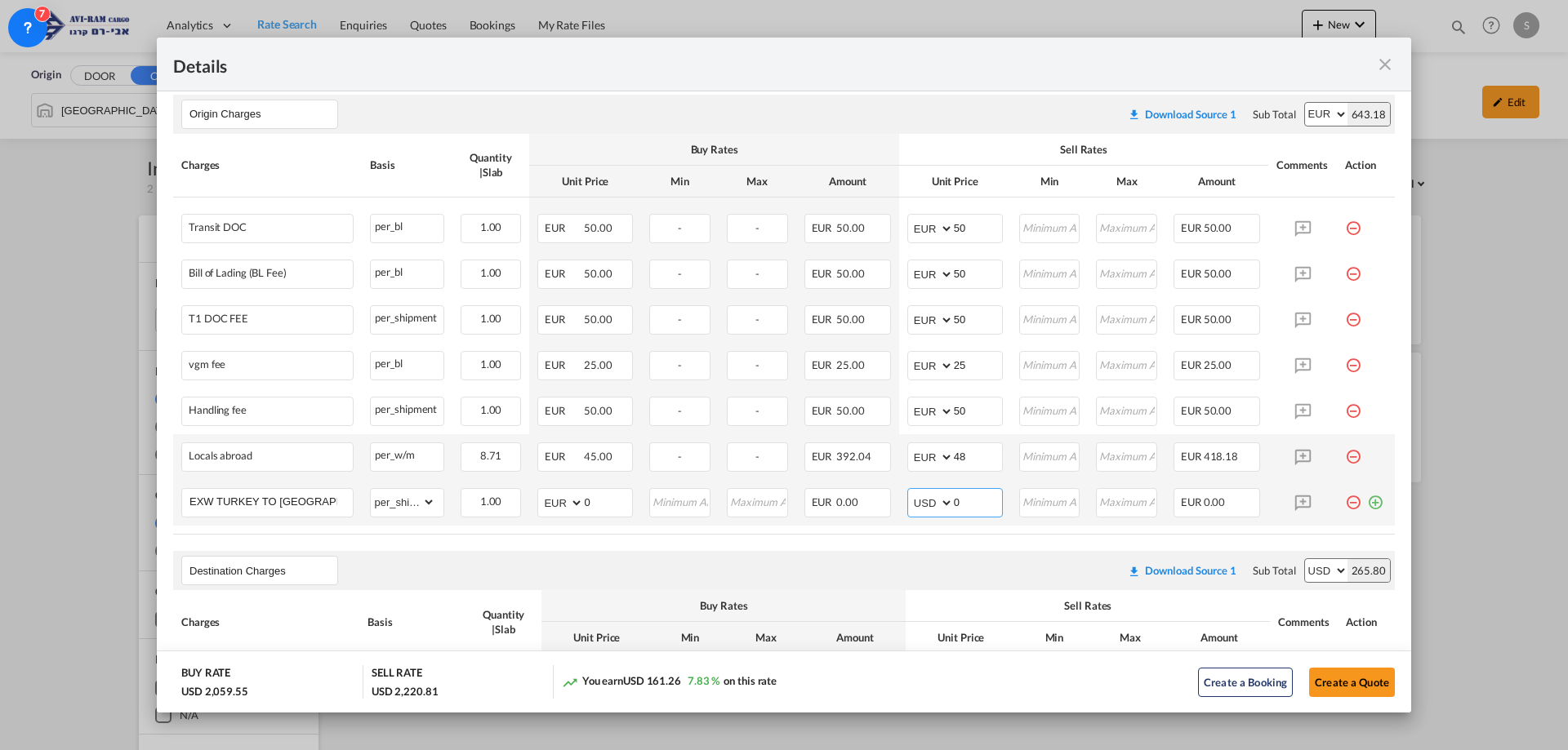
click at [910, 492] on select "AED AFN ALL AMD ANG AOA ARS AUD AWG AZN BAM BBD BDT BGN BHD BIF BMD BND BOB BRL…" at bounding box center [931, 503] width 42 height 22
select select "string:USD"
drag, startPoint x: 941, startPoint y: 506, endPoint x: 922, endPoint y: 505, distance: 19.0
click at [922, 505] on md-input-container "AED AFN ALL AMD ANG AOA ARS AUD AWG AZN BAM BBD BDT BGN BHD BIF BMD BND BOB BRL…" at bounding box center [955, 503] width 95 height 30
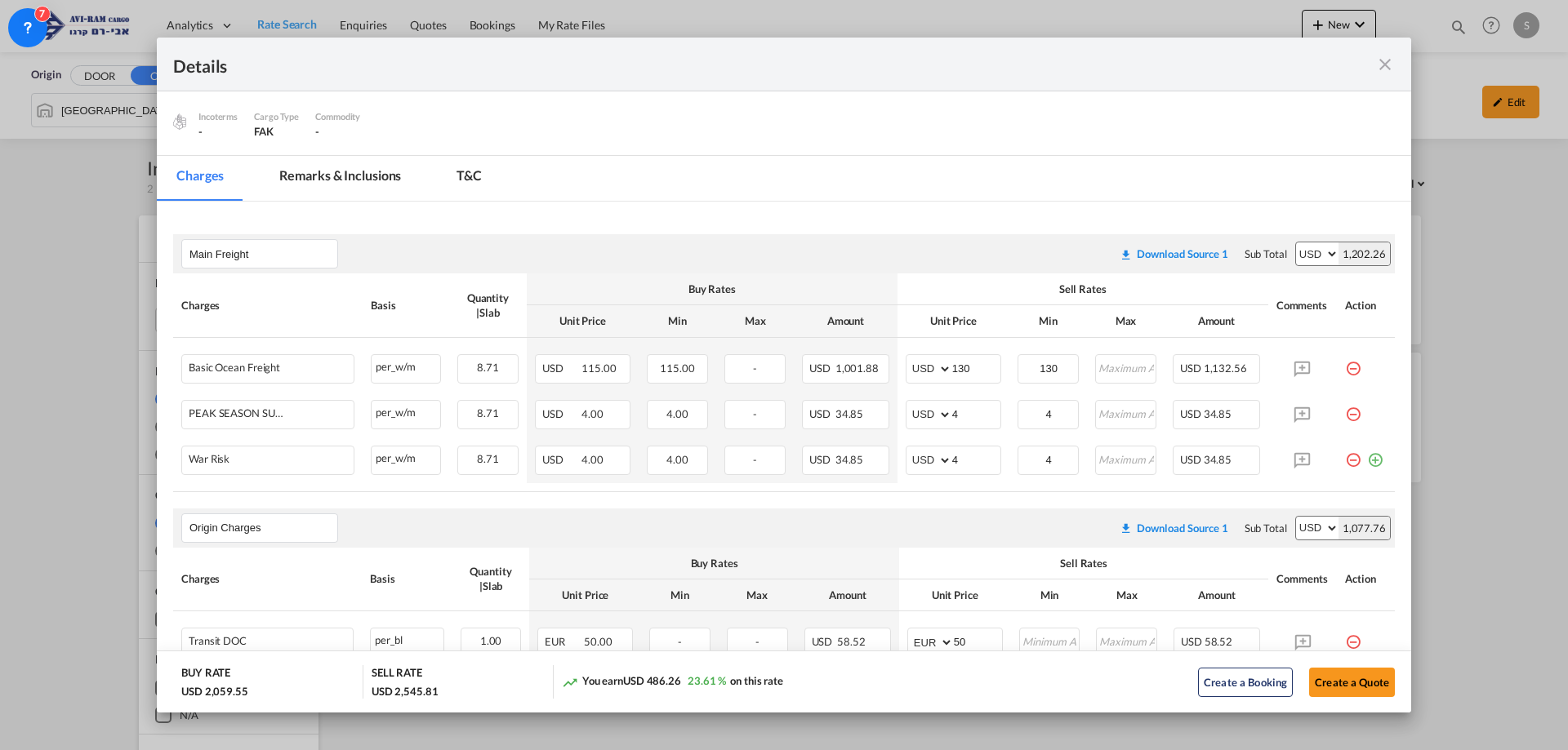
scroll to position [484, 0]
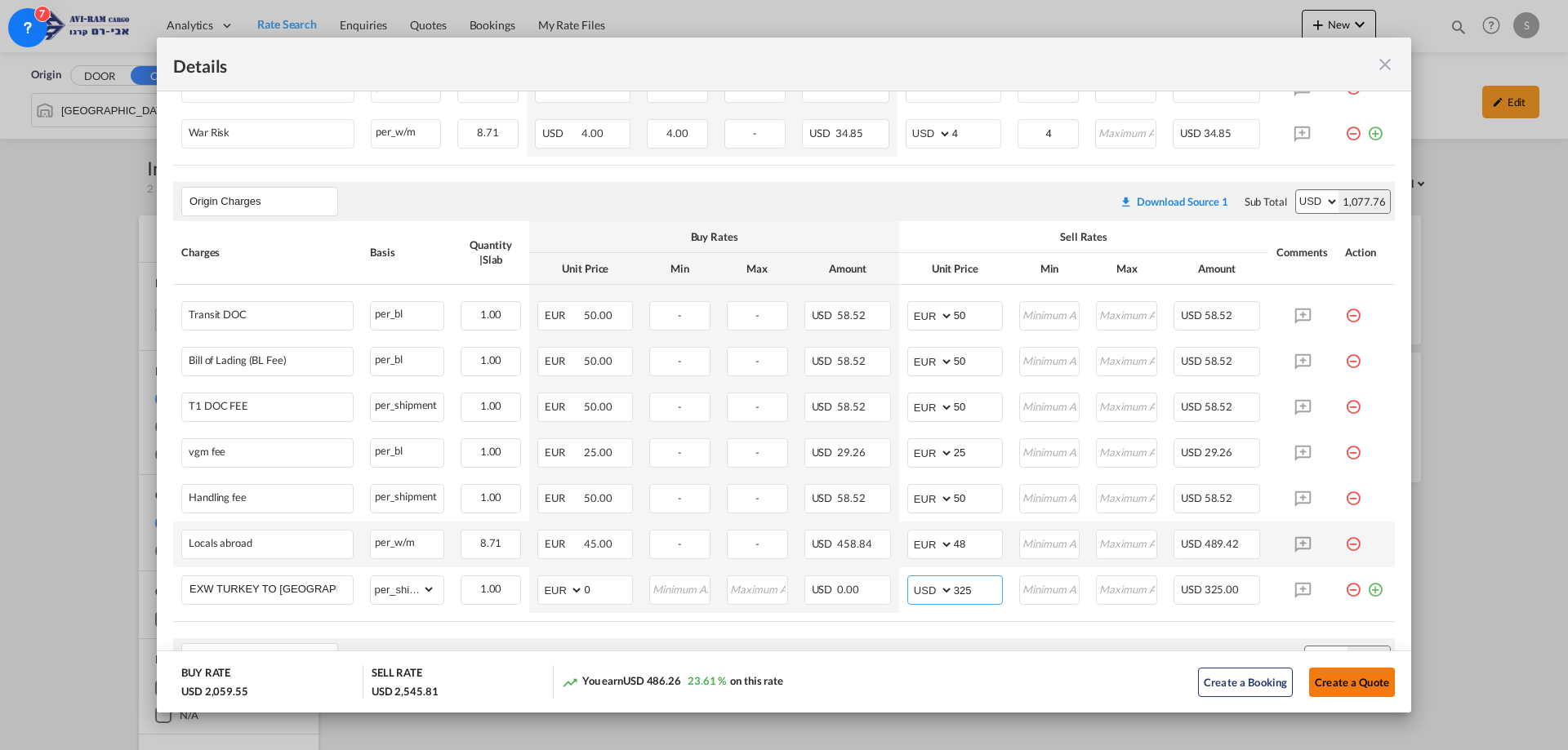
type input "325"
click at [1343, 690] on button "Create a Quote" at bounding box center [1352, 683] width 85 height 30
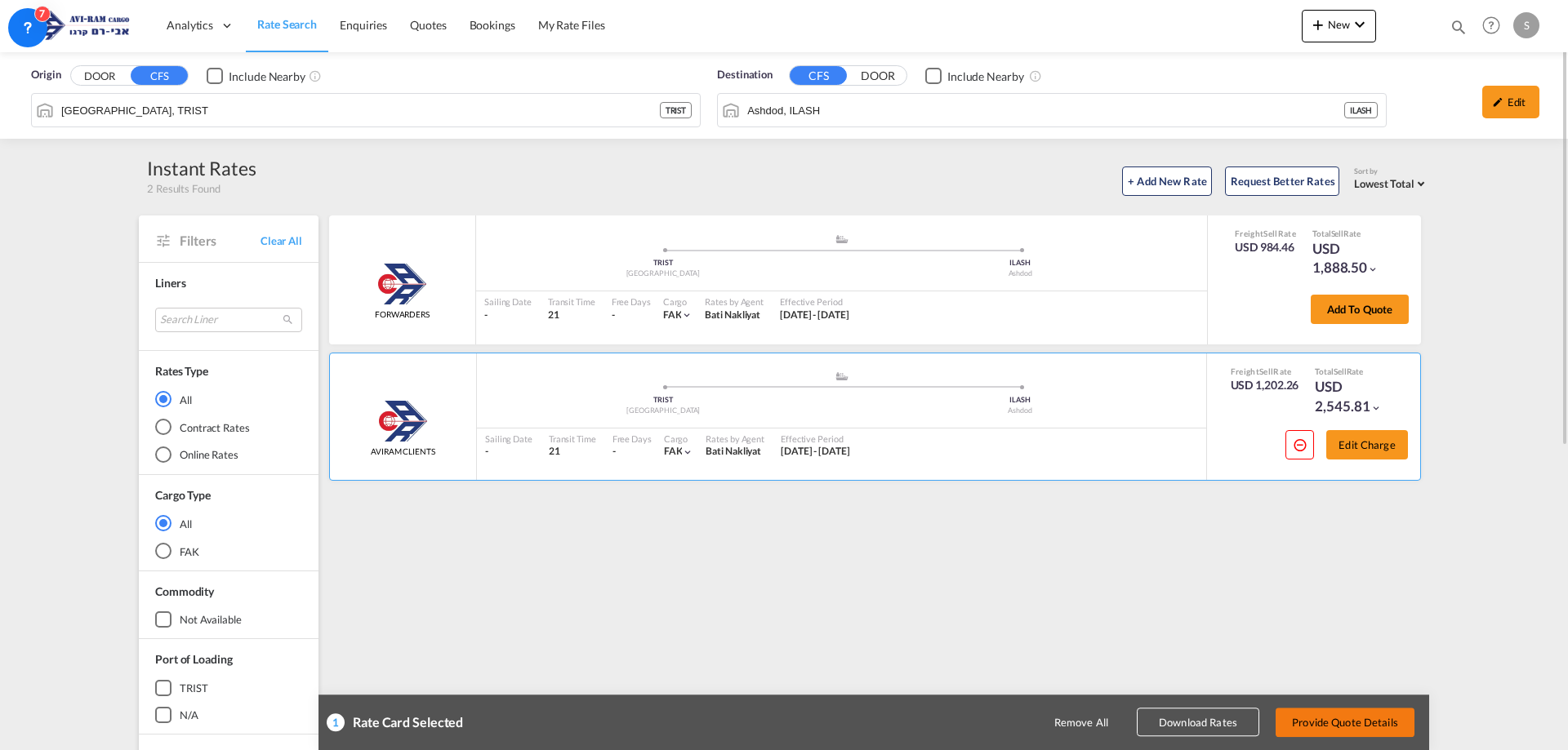
click at [1364, 714] on button "Provide Quote Details" at bounding box center [1345, 722] width 139 height 30
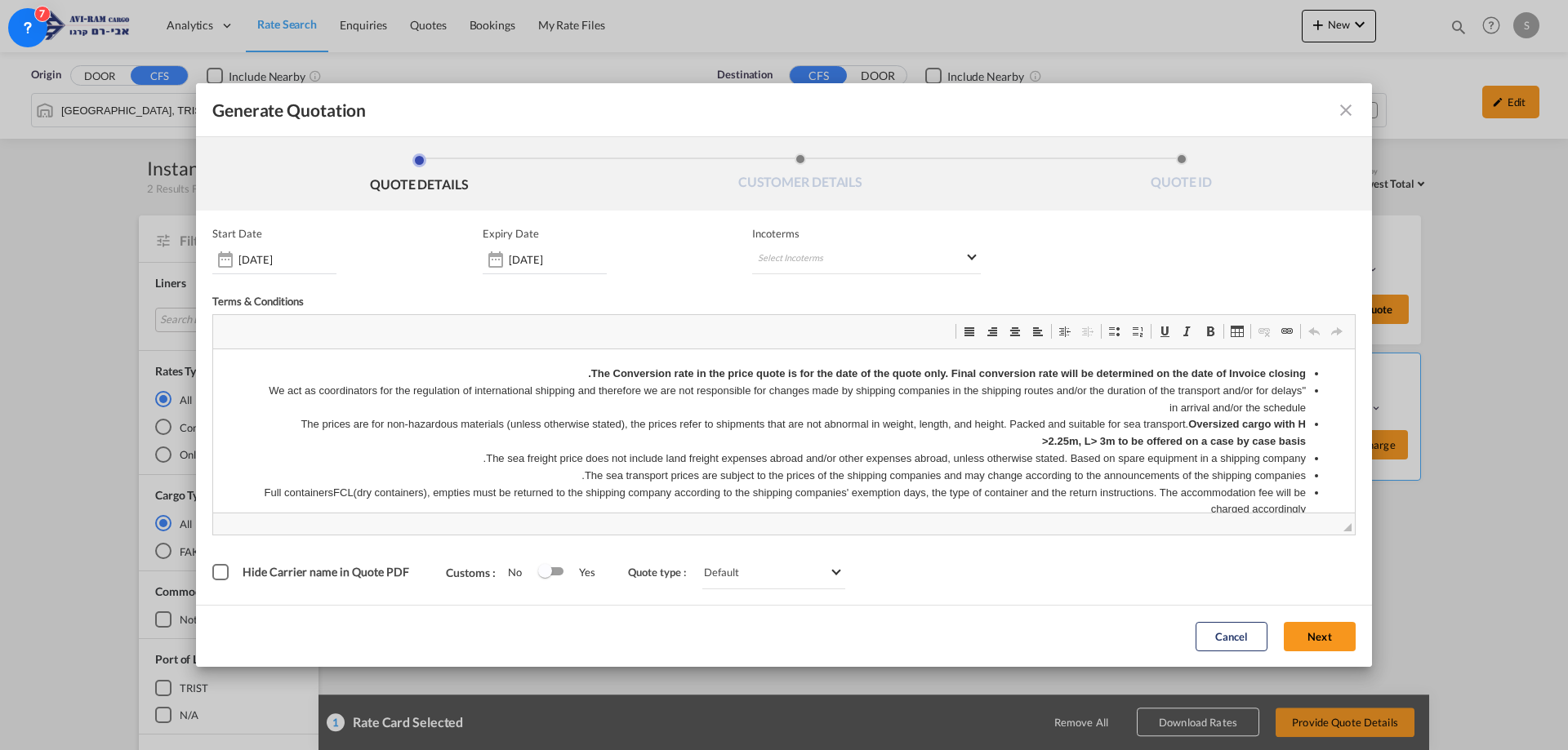
scroll to position [0, 0]
click at [815, 257] on md-select "Select Incoterms EXW - import Ex Works CIP - export Carriage and Insurance Paid…" at bounding box center [866, 259] width 228 height 30
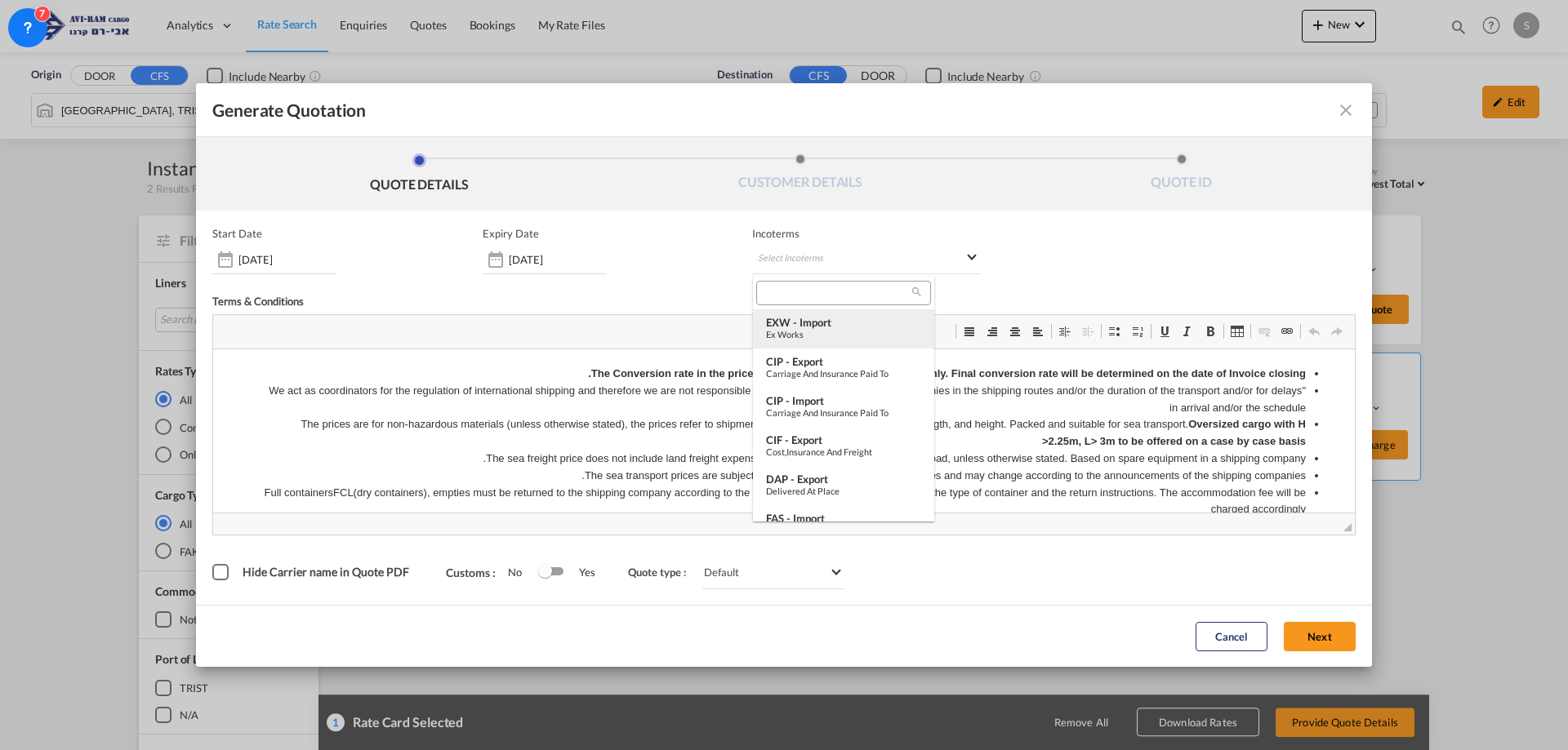
click at [843, 323] on div "EXW - import" at bounding box center [844, 322] width 156 height 13
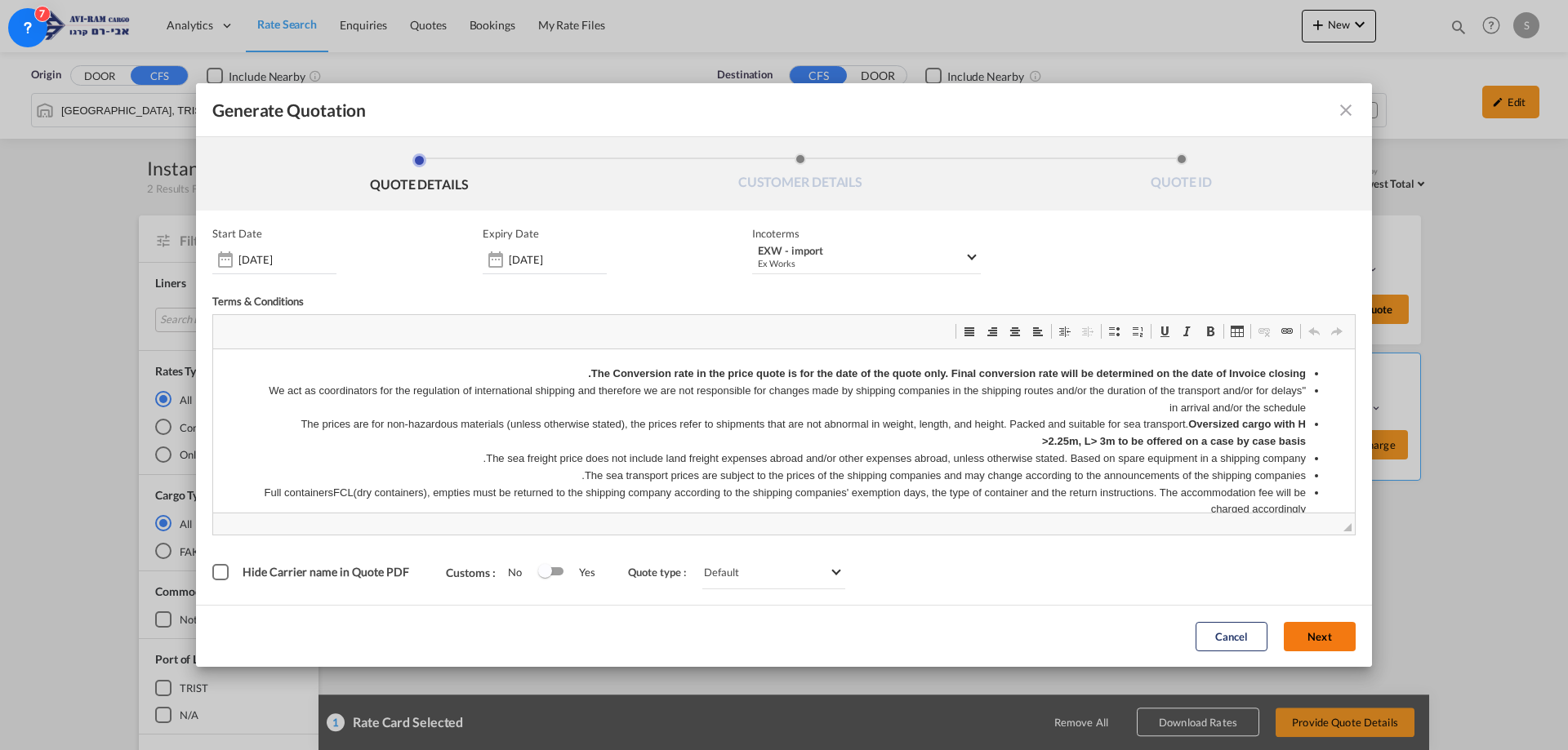
drag, startPoint x: 1324, startPoint y: 639, endPoint x: 688, endPoint y: 441, distance: 666.1
click at [1324, 640] on button "Next" at bounding box center [1320, 637] width 72 height 30
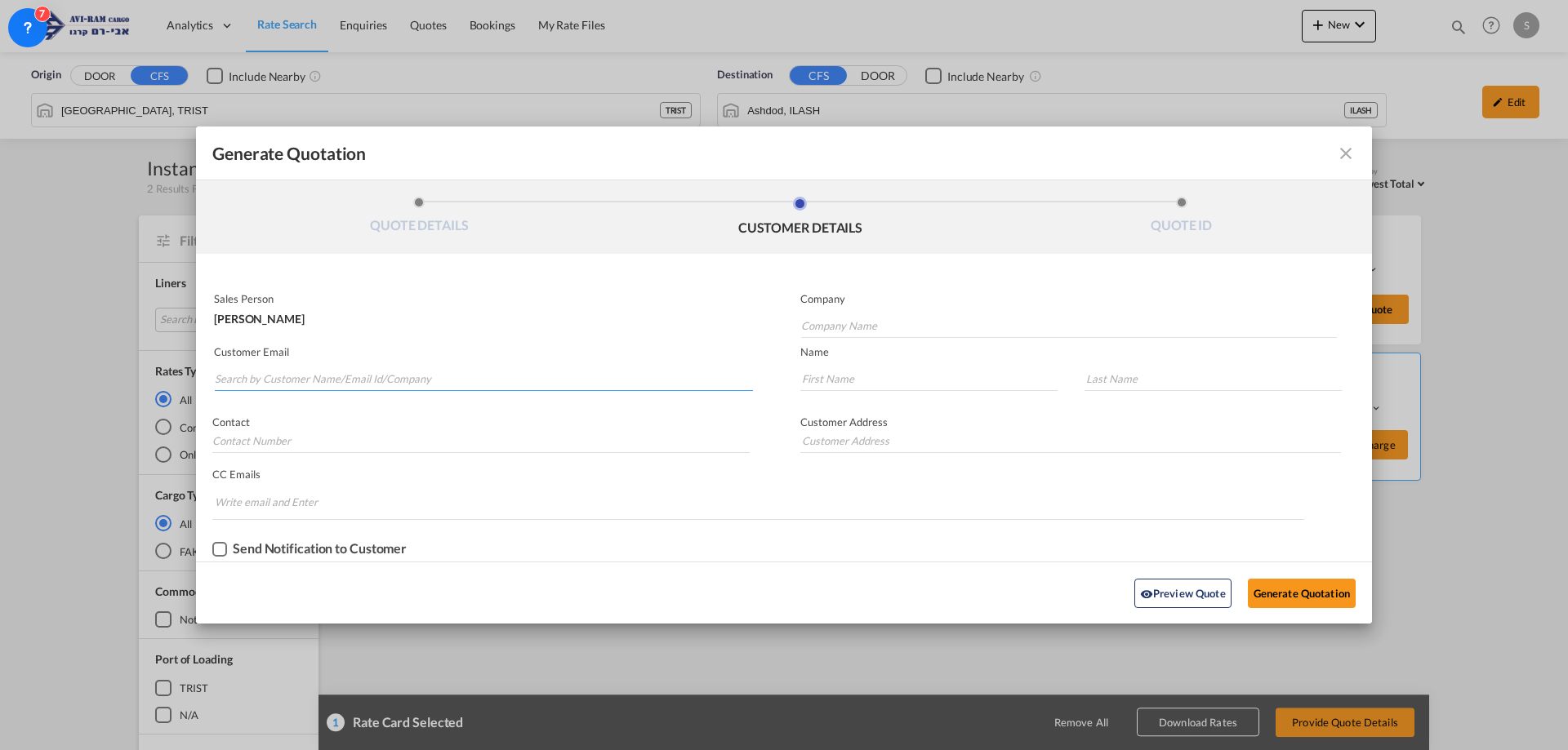
click at [484, 373] on input "Search by Customer Name/Email Id/Company" at bounding box center [484, 379] width 538 height 24
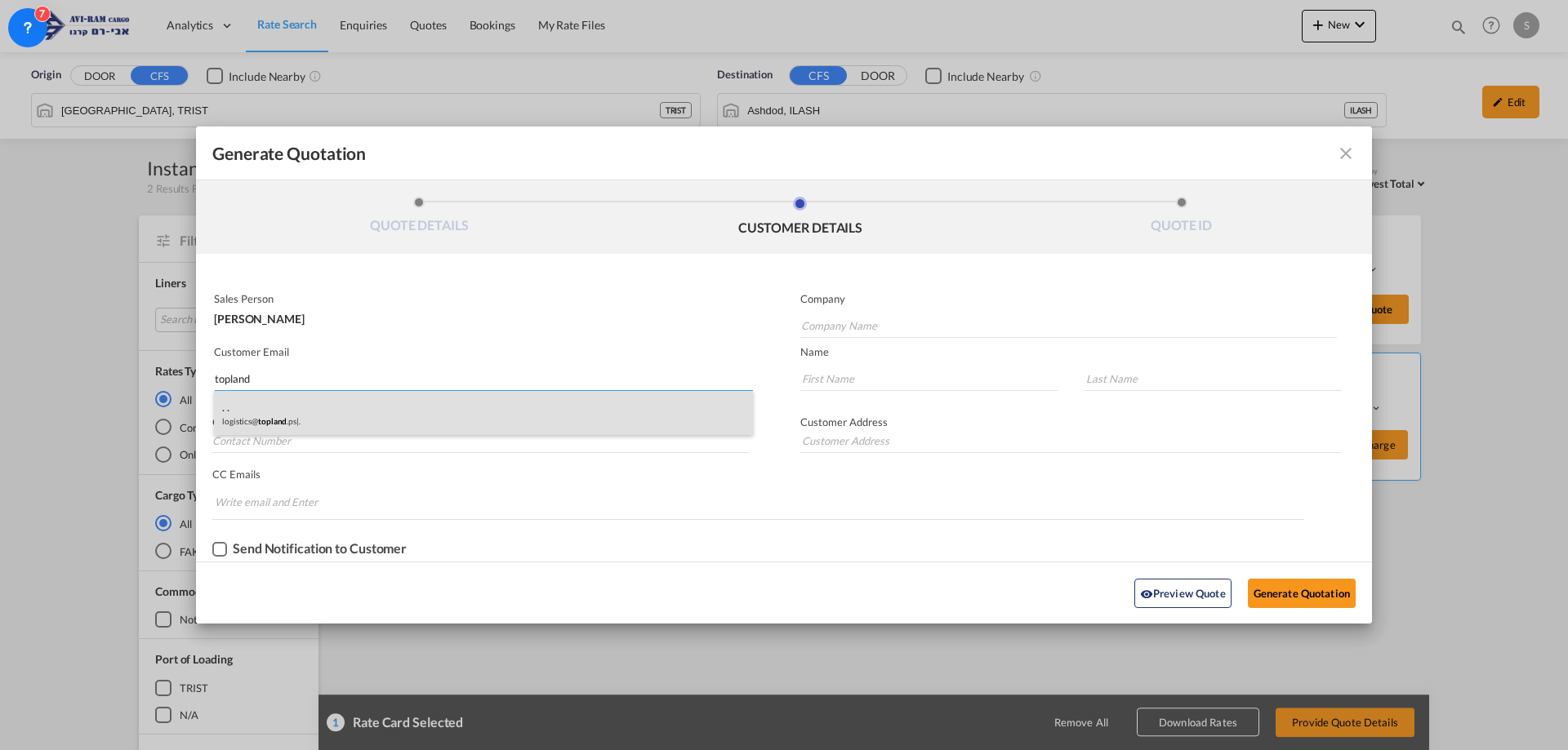
type input "topland"
click at [408, 415] on div ". . logistics@ topland .ps | ." at bounding box center [483, 413] width 539 height 44
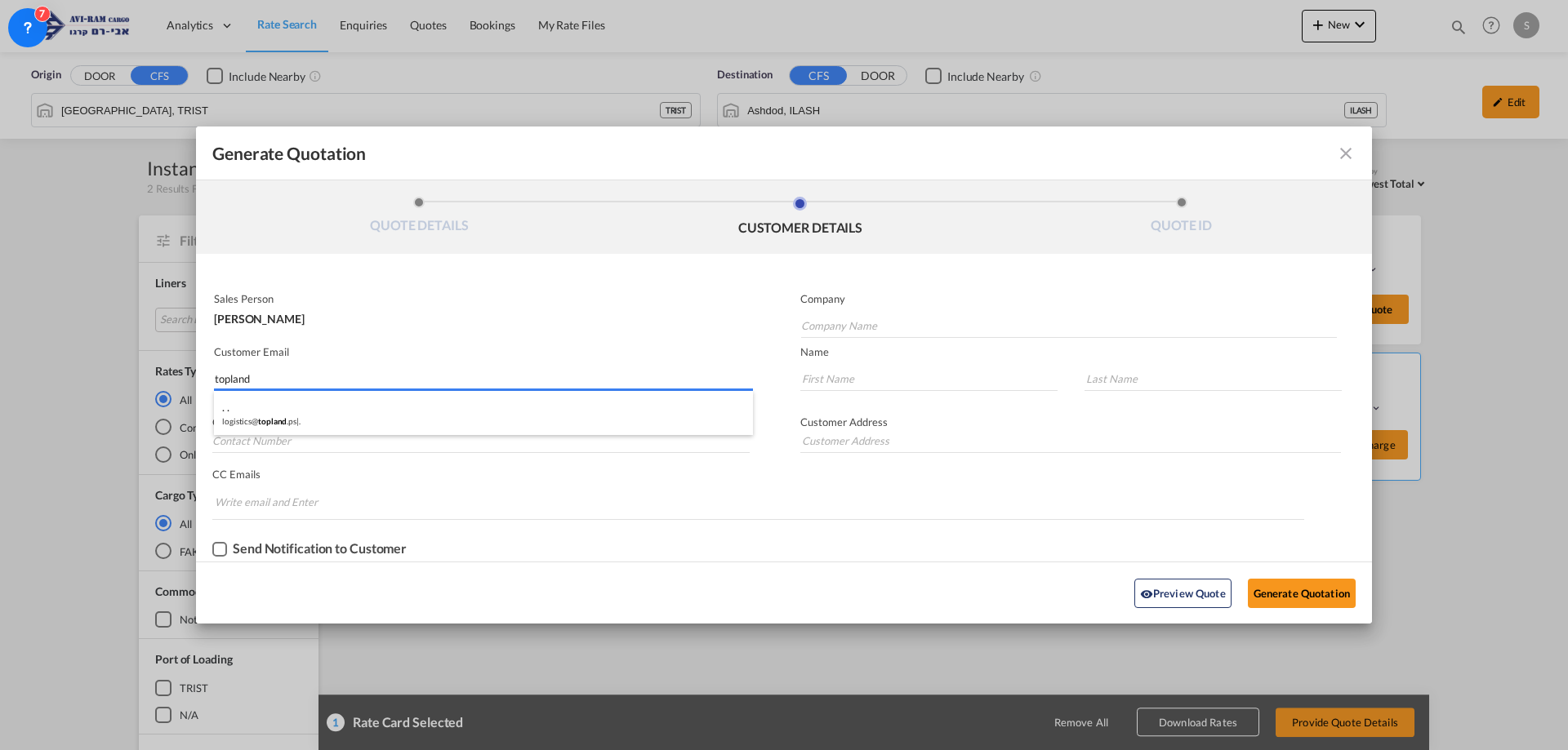
type input "."
type input "[EMAIL_ADDRESS][DOMAIN_NAME]"
type input "."
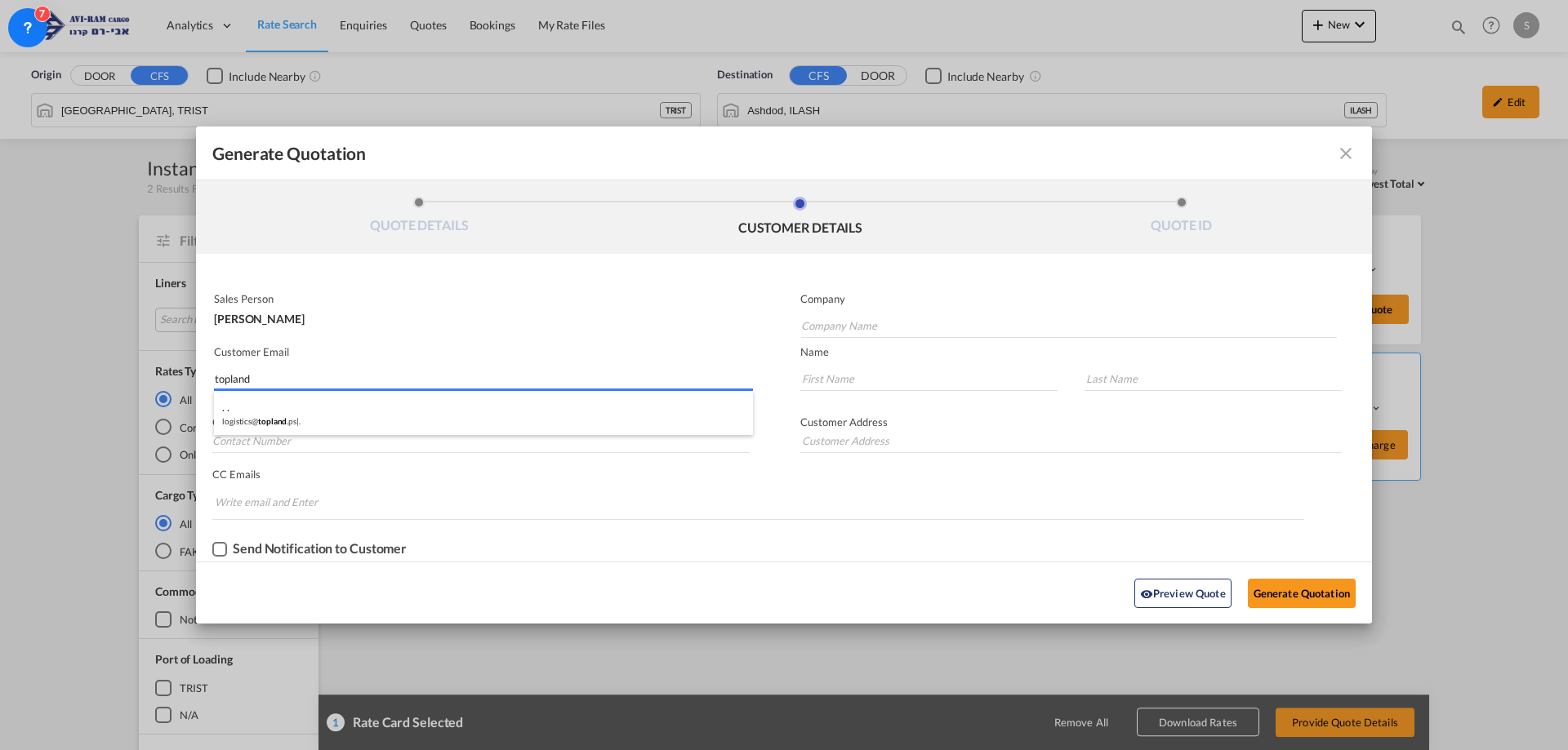
type input "."
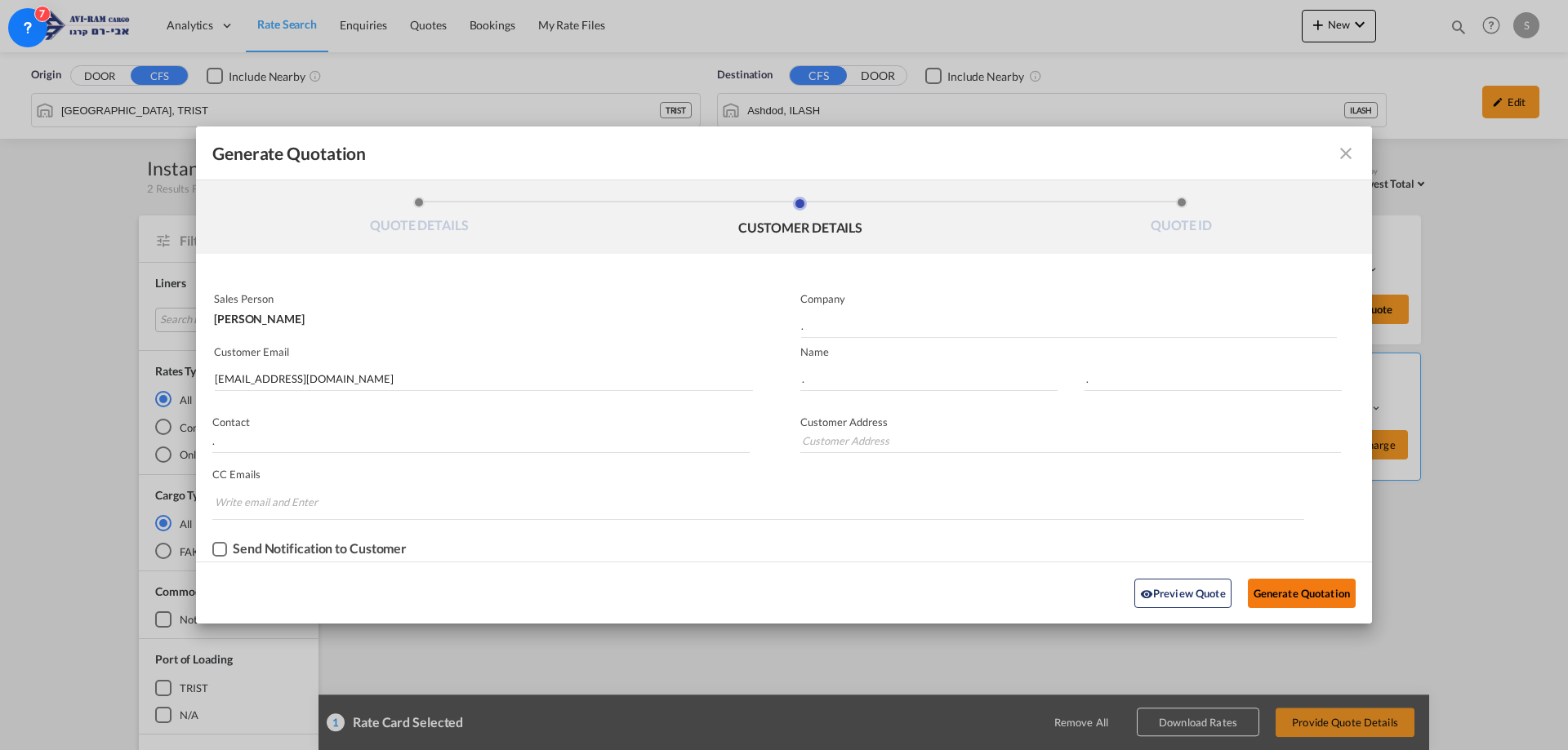
click at [1328, 594] on button "Generate Quotation" at bounding box center [1302, 594] width 108 height 30
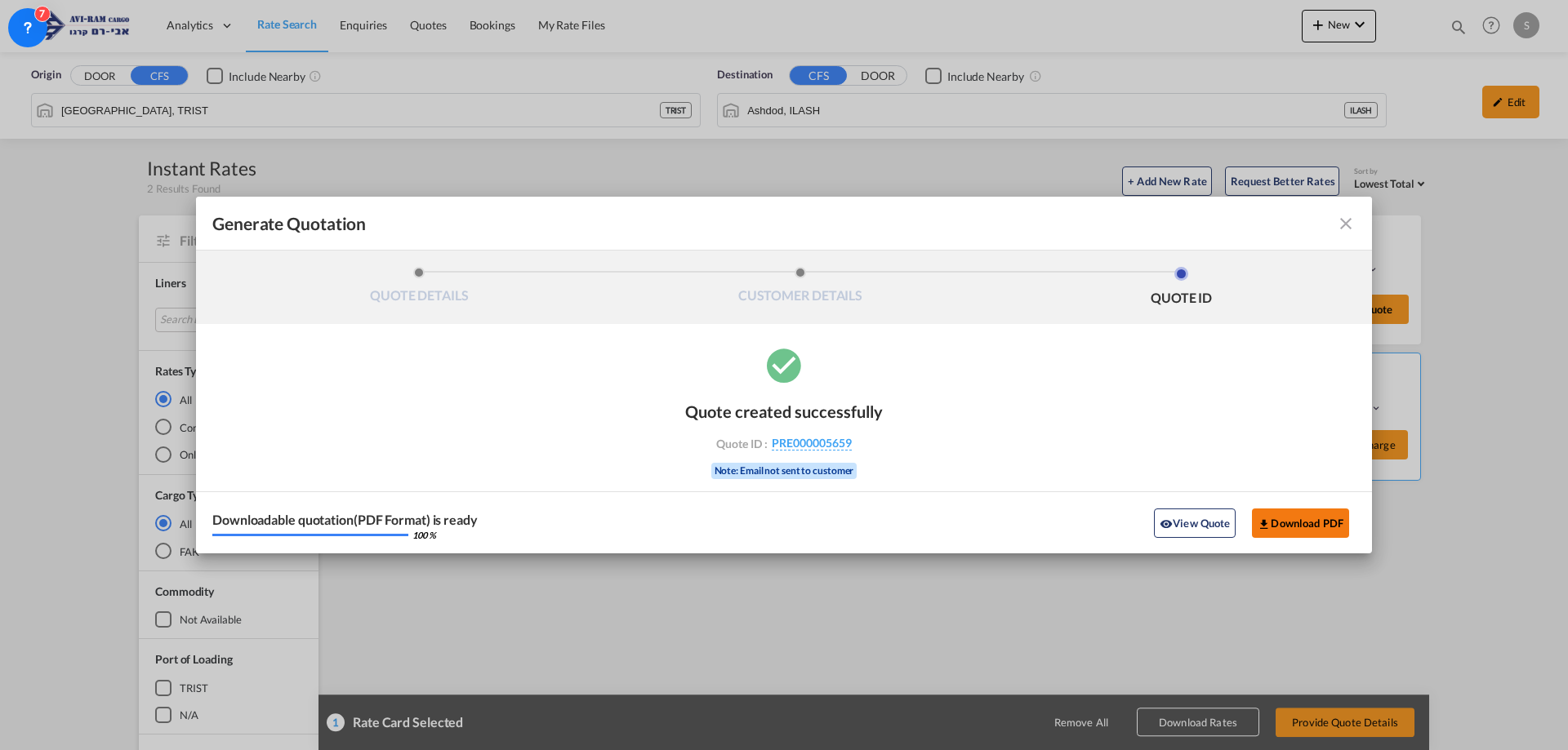
click at [1290, 509] on button "Download PDF" at bounding box center [1301, 523] width 97 height 30
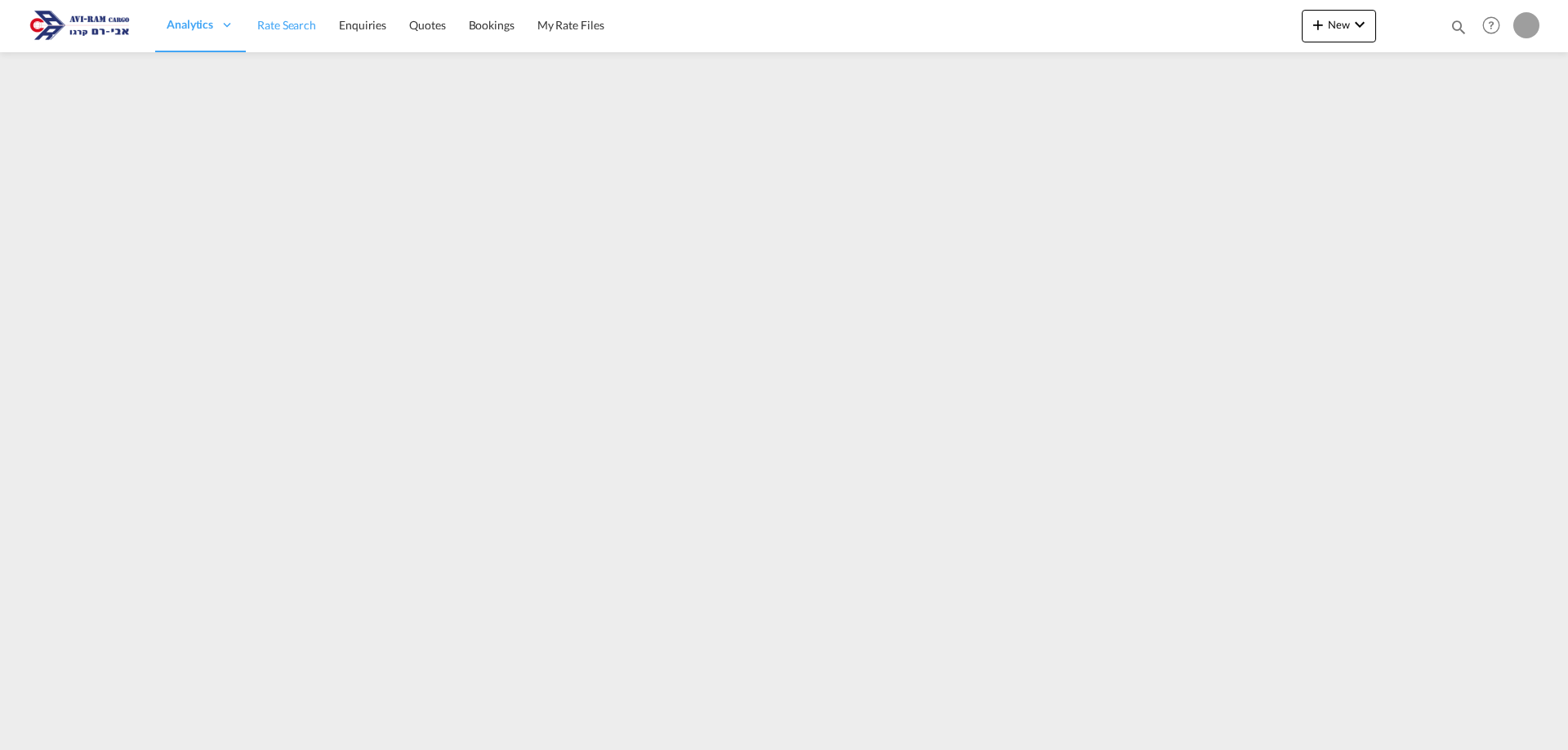
click at [304, 31] on span "Rate Search" at bounding box center [286, 24] width 58 height 13
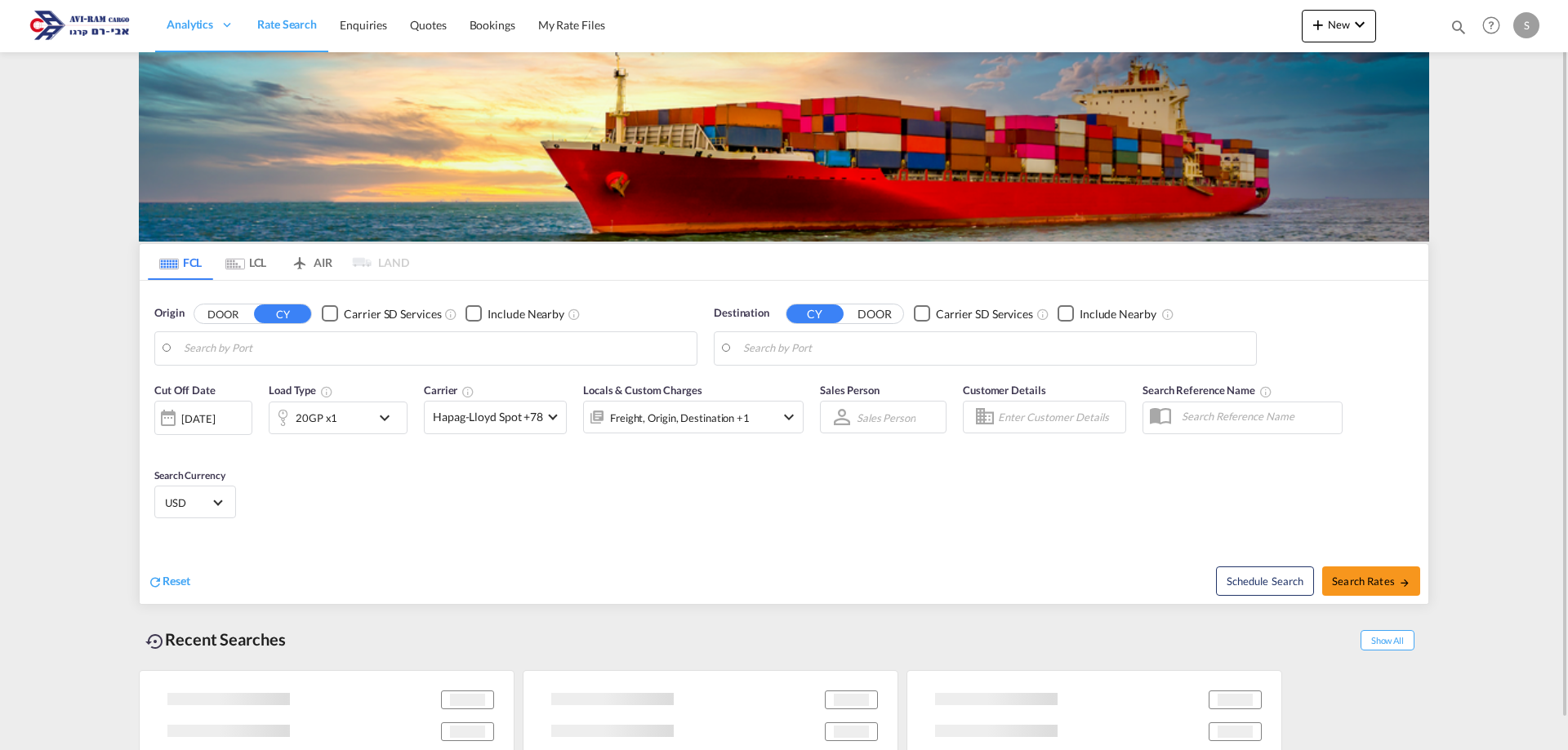
type input "Constanta, ROCND"
type input "Ashdod, ILASH"
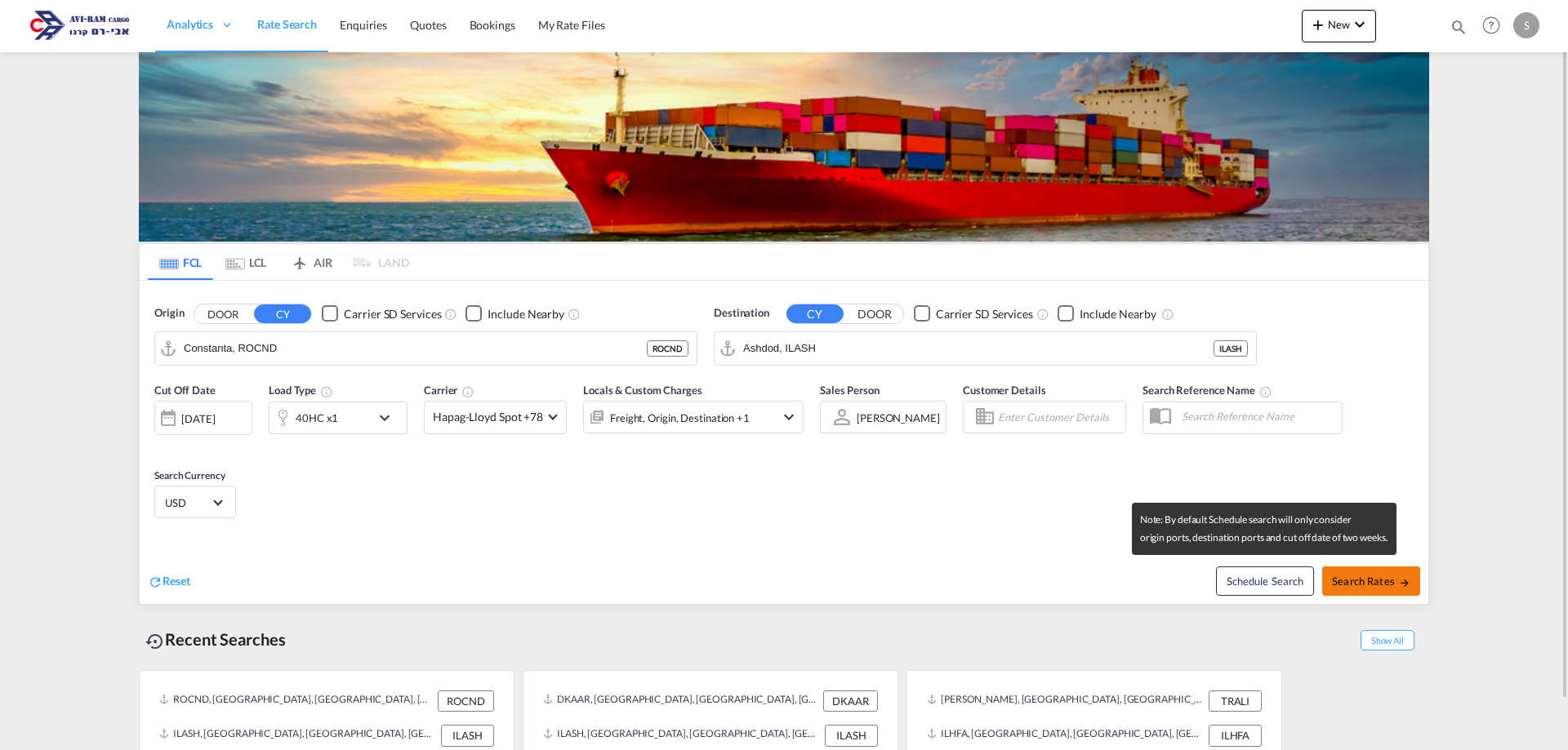
click at [1352, 581] on span "Search Rates" at bounding box center [1371, 581] width 78 height 13
type input "ROCND to ILASH / [DATE]"
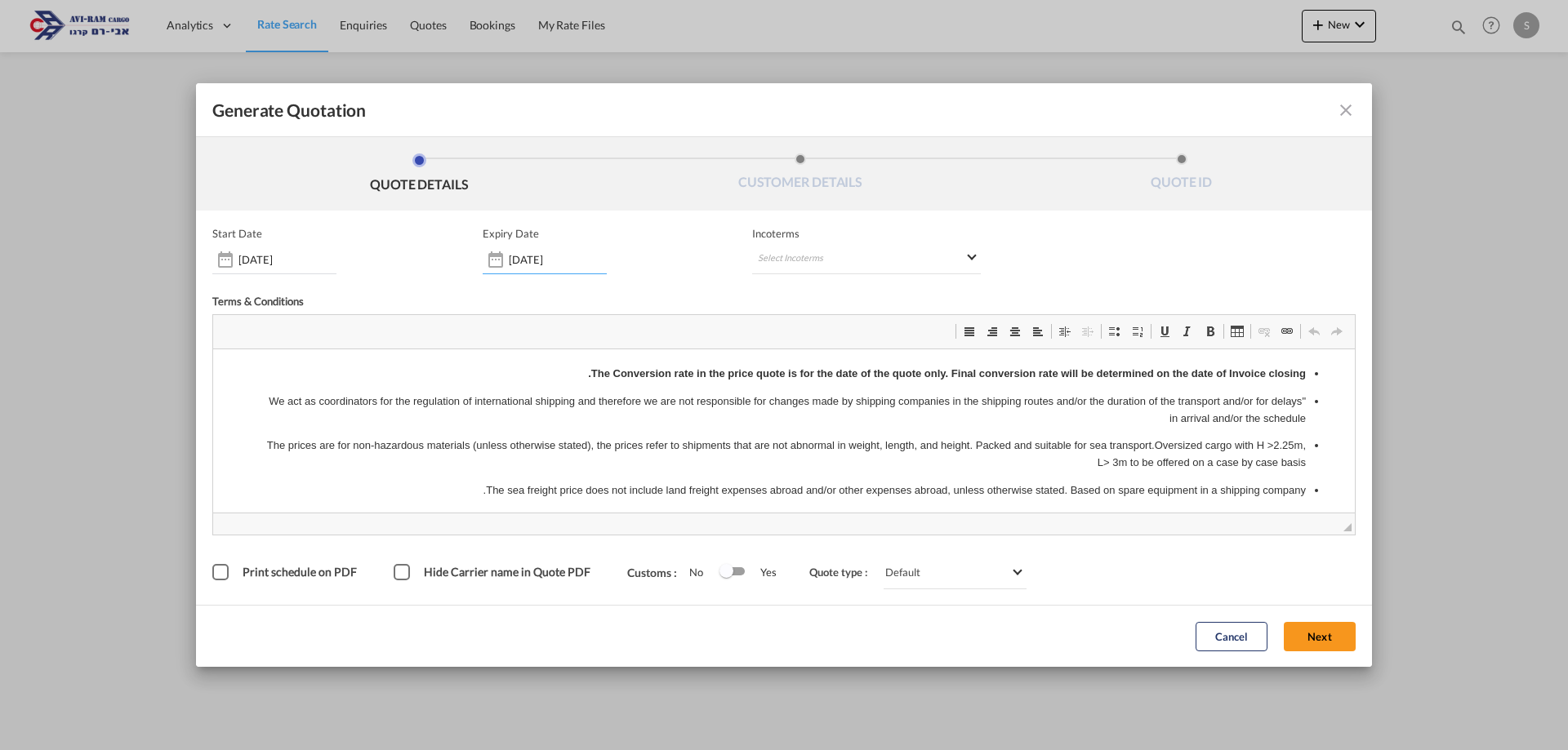
click at [527, 261] on input "[DATE]" at bounding box center [558, 259] width 98 height 13
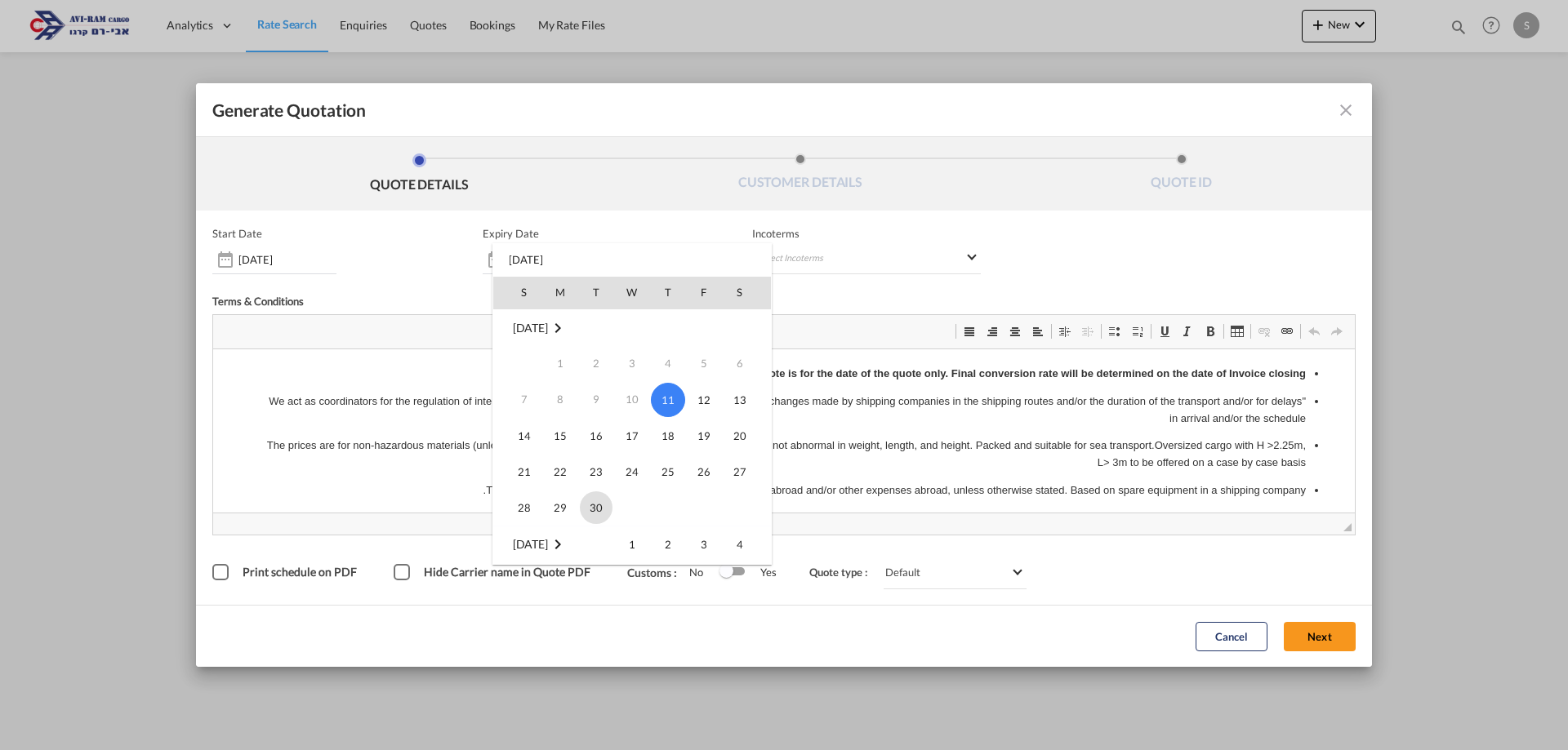
click at [599, 514] on span "30" at bounding box center [596, 508] width 32 height 32
type input "[DATE]"
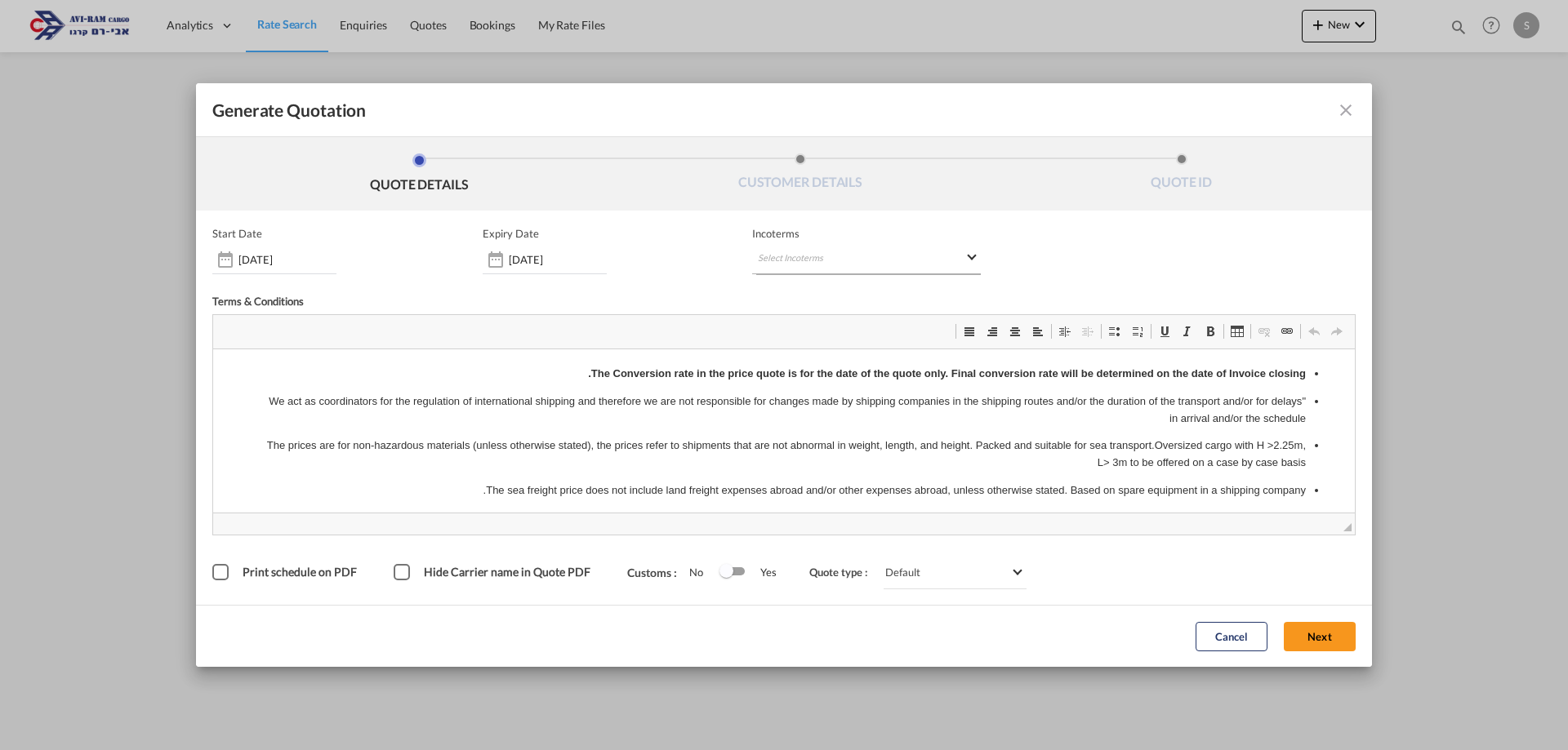
click at [795, 262] on md-select "Select Incoterms CFR - export Cost and Freight CIF - import Cost,Insurance and …" at bounding box center [866, 259] width 228 height 30
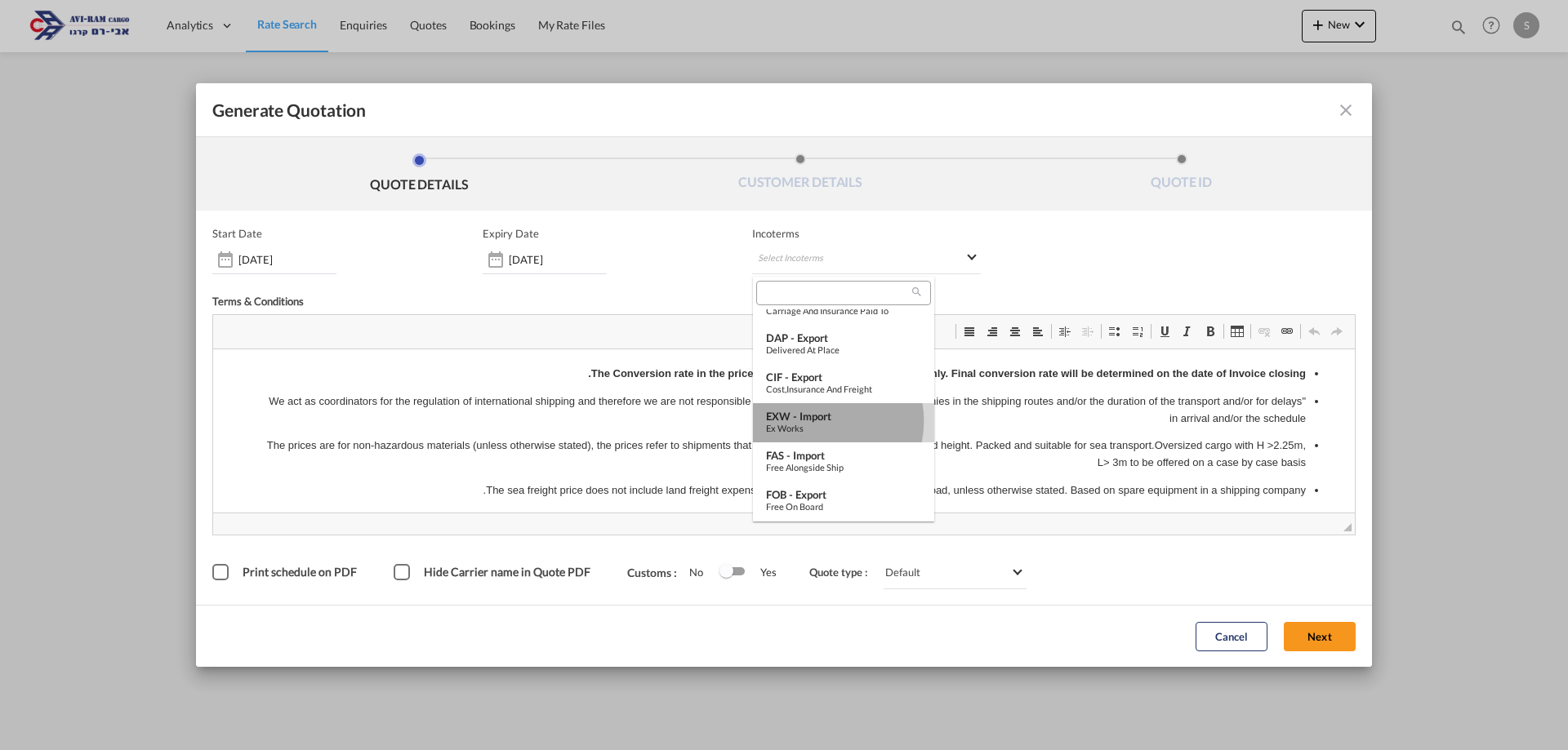
drag, startPoint x: 819, startPoint y: 422, endPoint x: 756, endPoint y: 145, distance: 284.1
click at [819, 422] on div "EXW - import" at bounding box center [844, 416] width 156 height 13
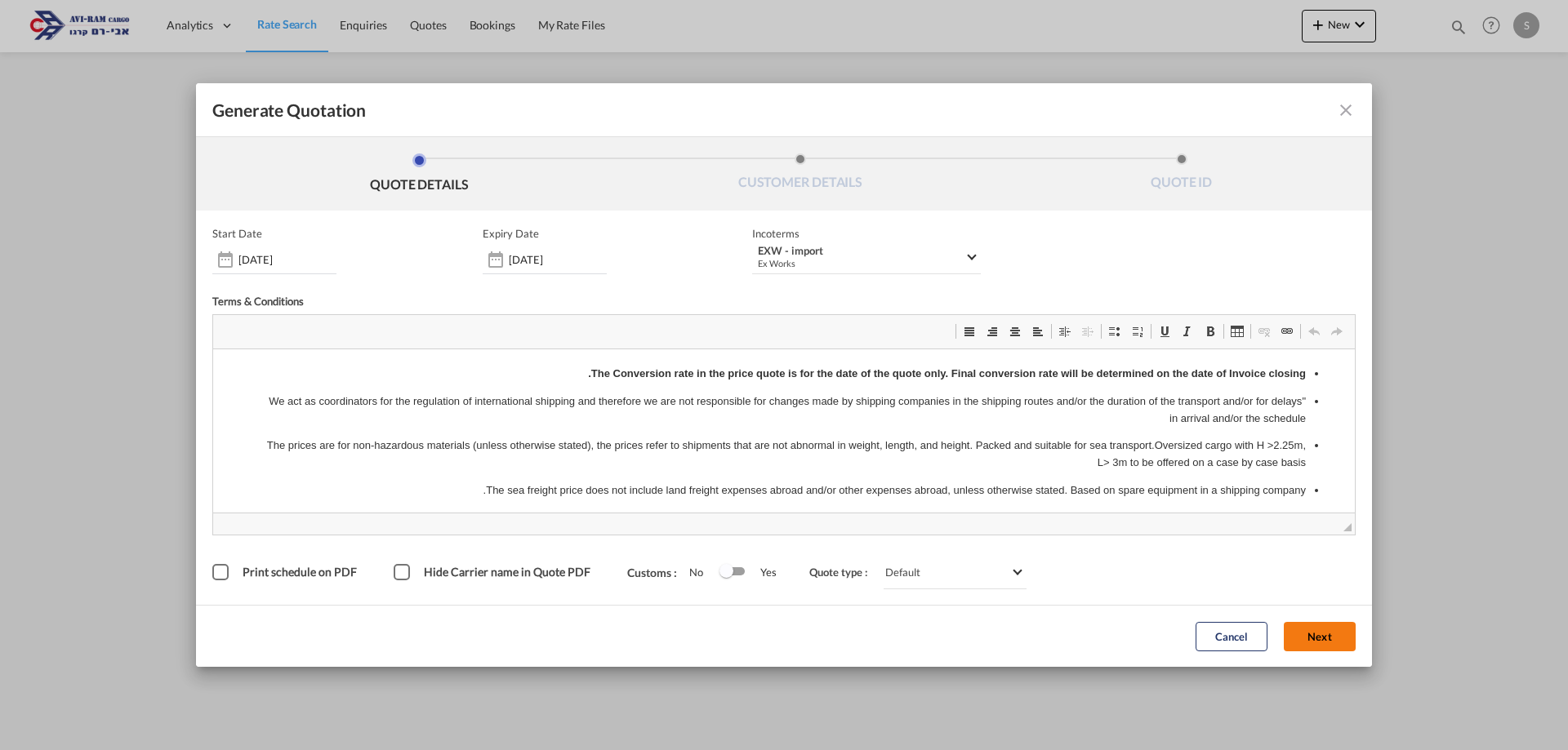
click at [1321, 636] on button "Next" at bounding box center [1320, 637] width 72 height 30
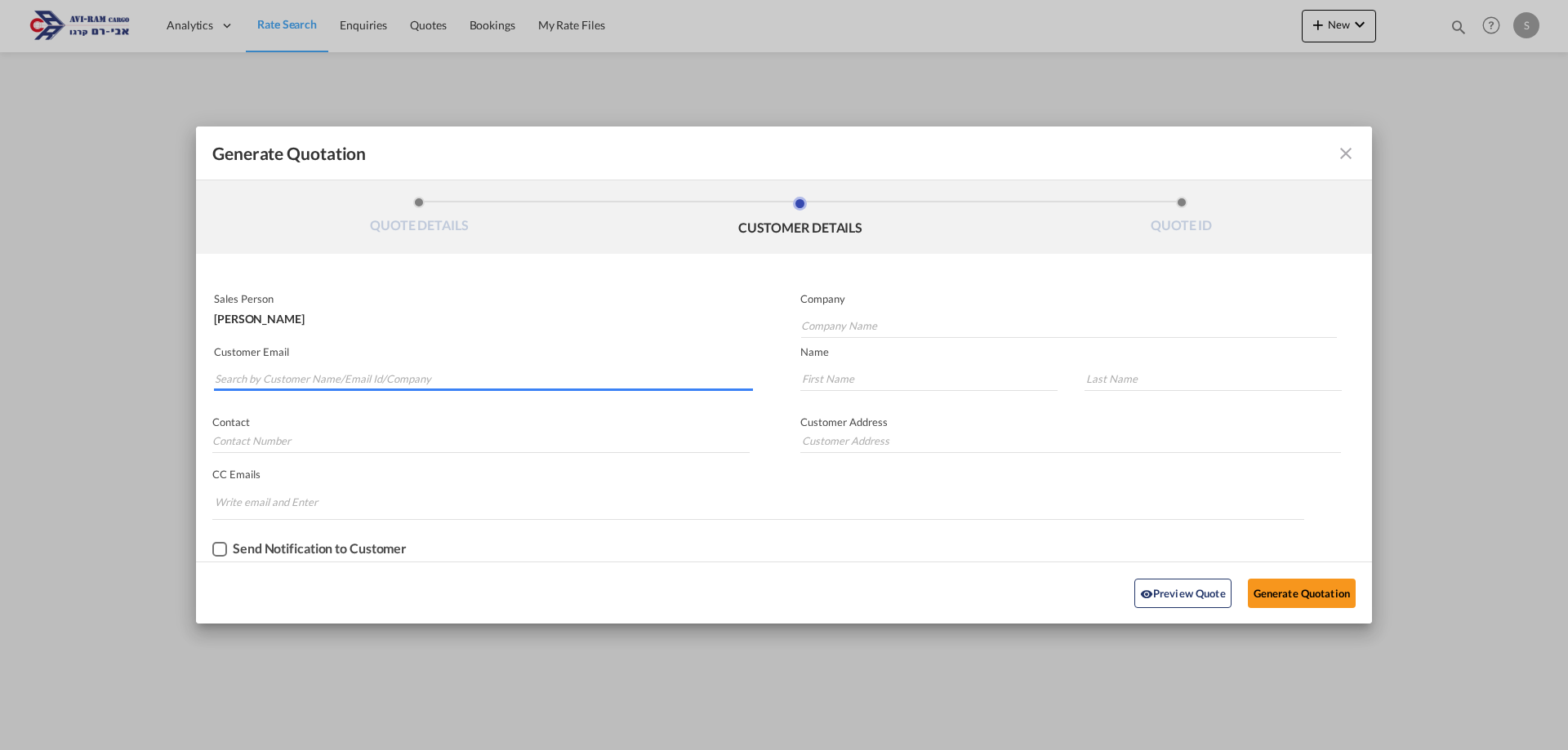
click at [428, 373] on input "Search by Customer Name/Email Id/Company" at bounding box center [484, 379] width 538 height 24
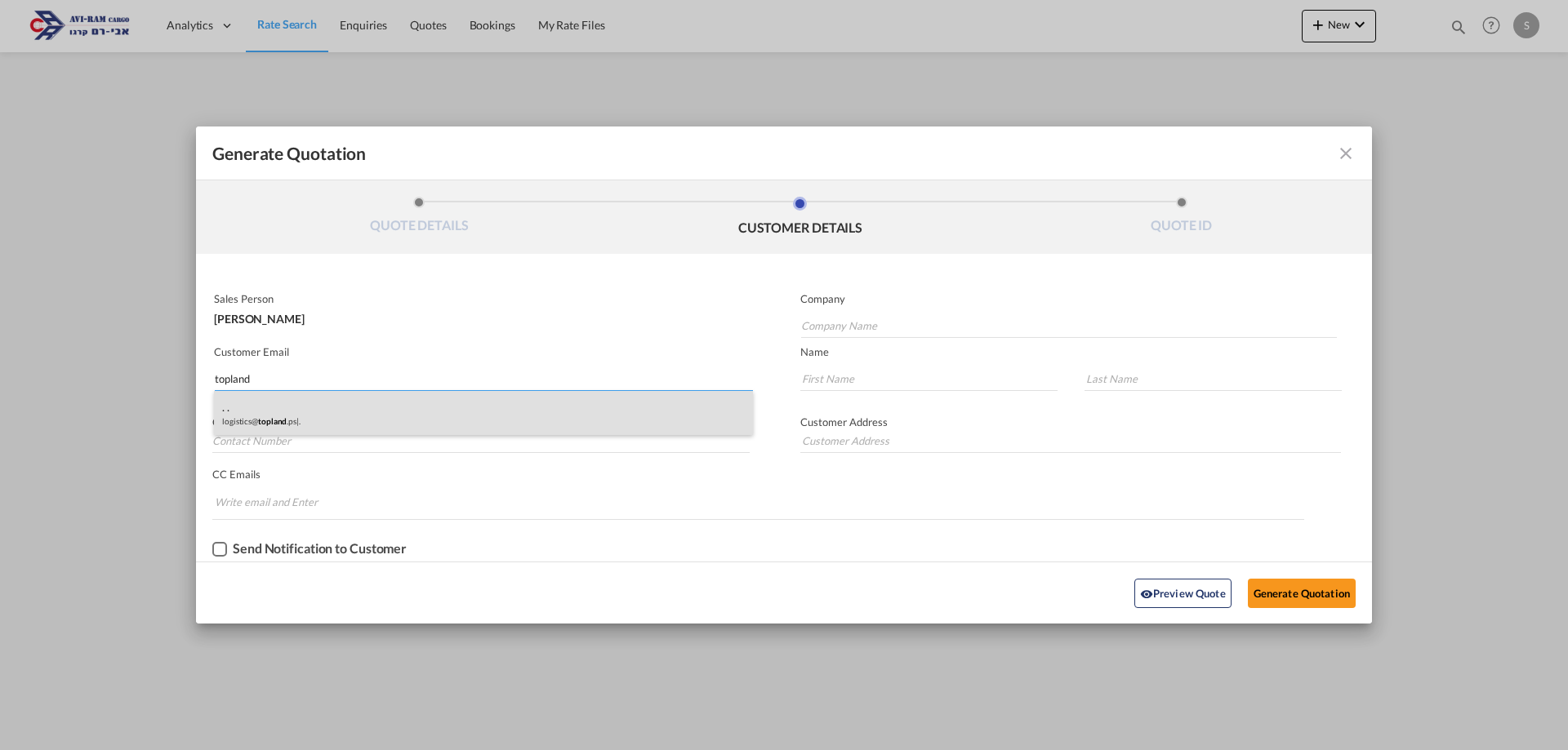
type input "topland"
click at [373, 420] on div ". . logistics@ topland .ps | ." at bounding box center [483, 413] width 539 height 44
type input "."
type input "[EMAIL_ADDRESS][DOMAIN_NAME]"
type input "."
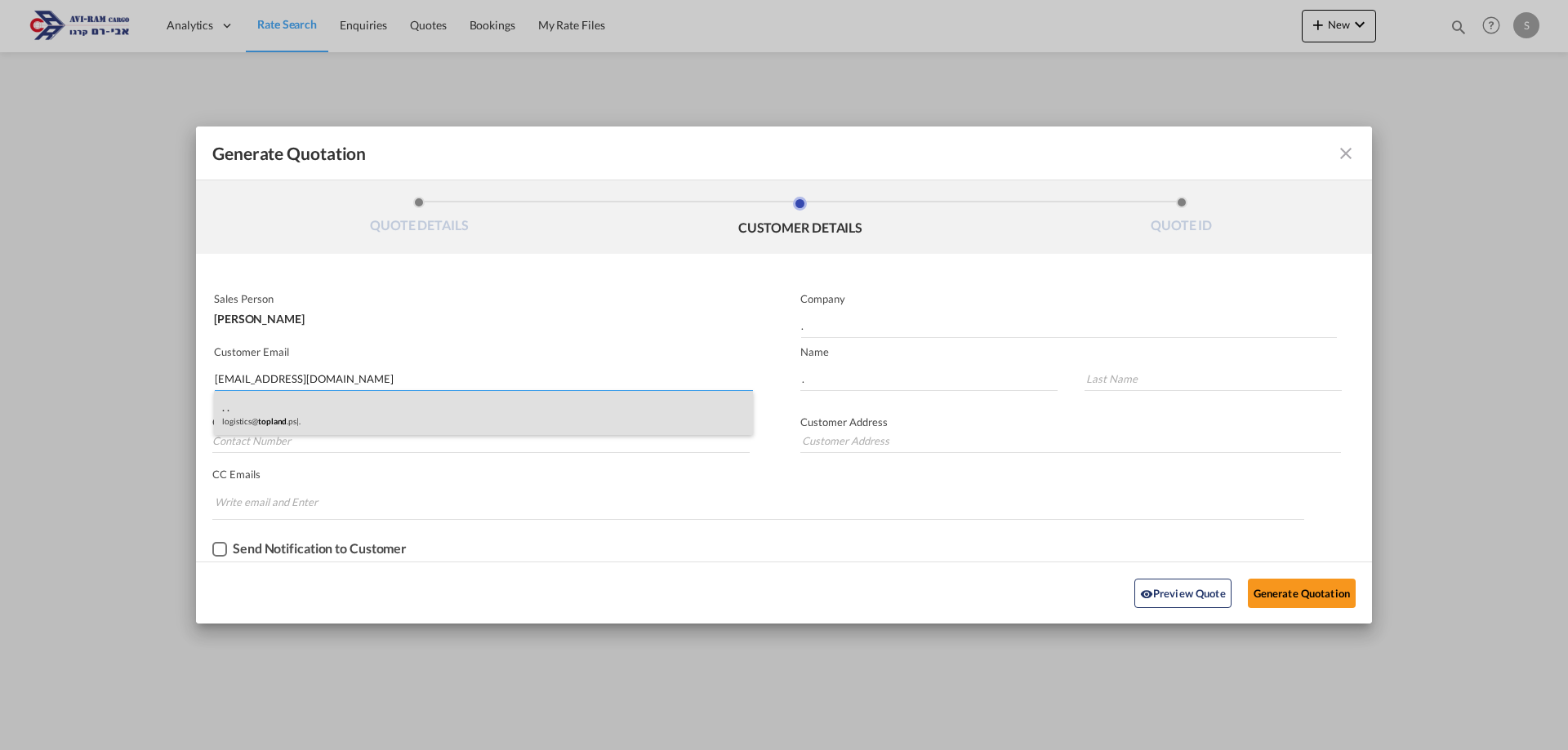
type input "."
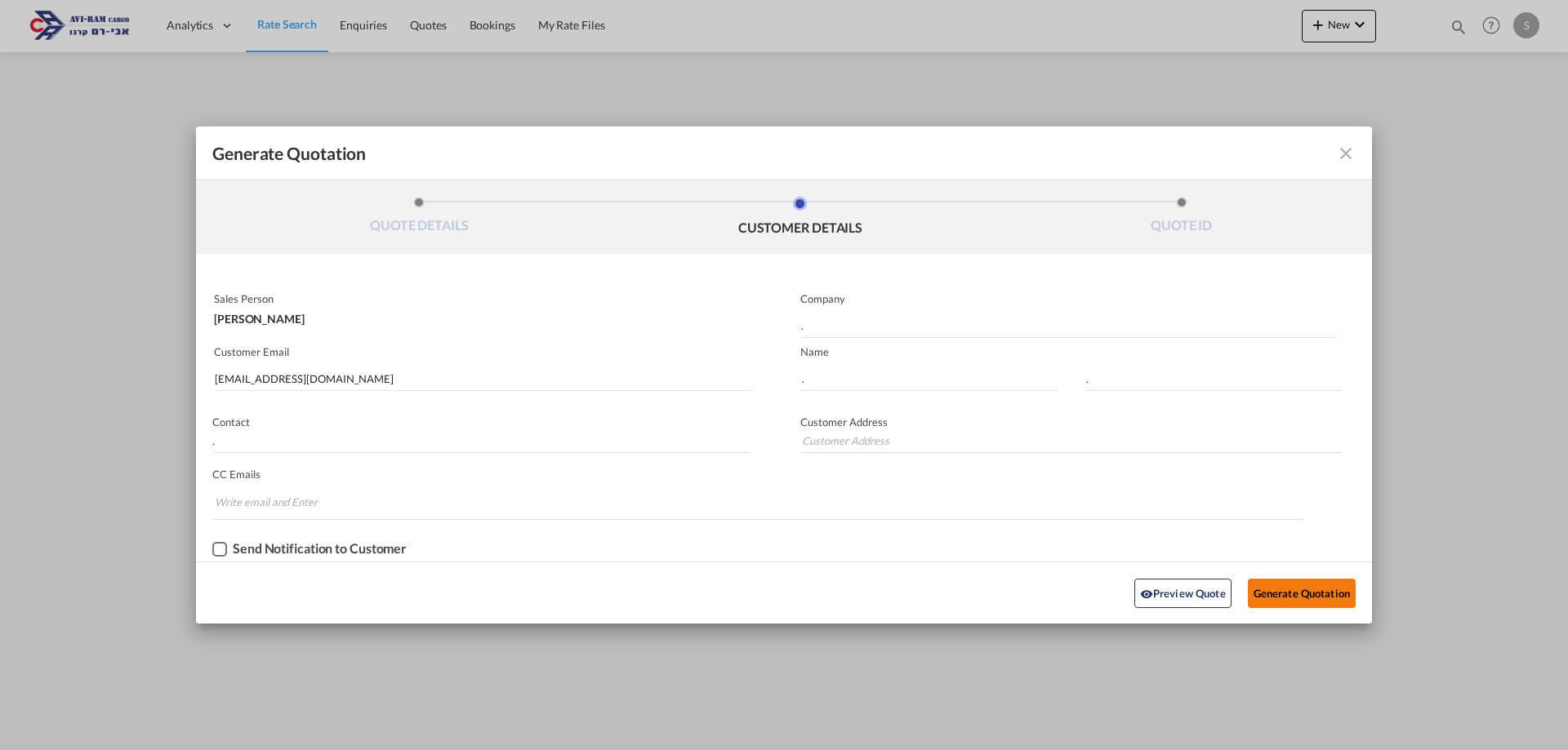
click at [1282, 588] on button "Generate Quotation" at bounding box center [1302, 594] width 108 height 30
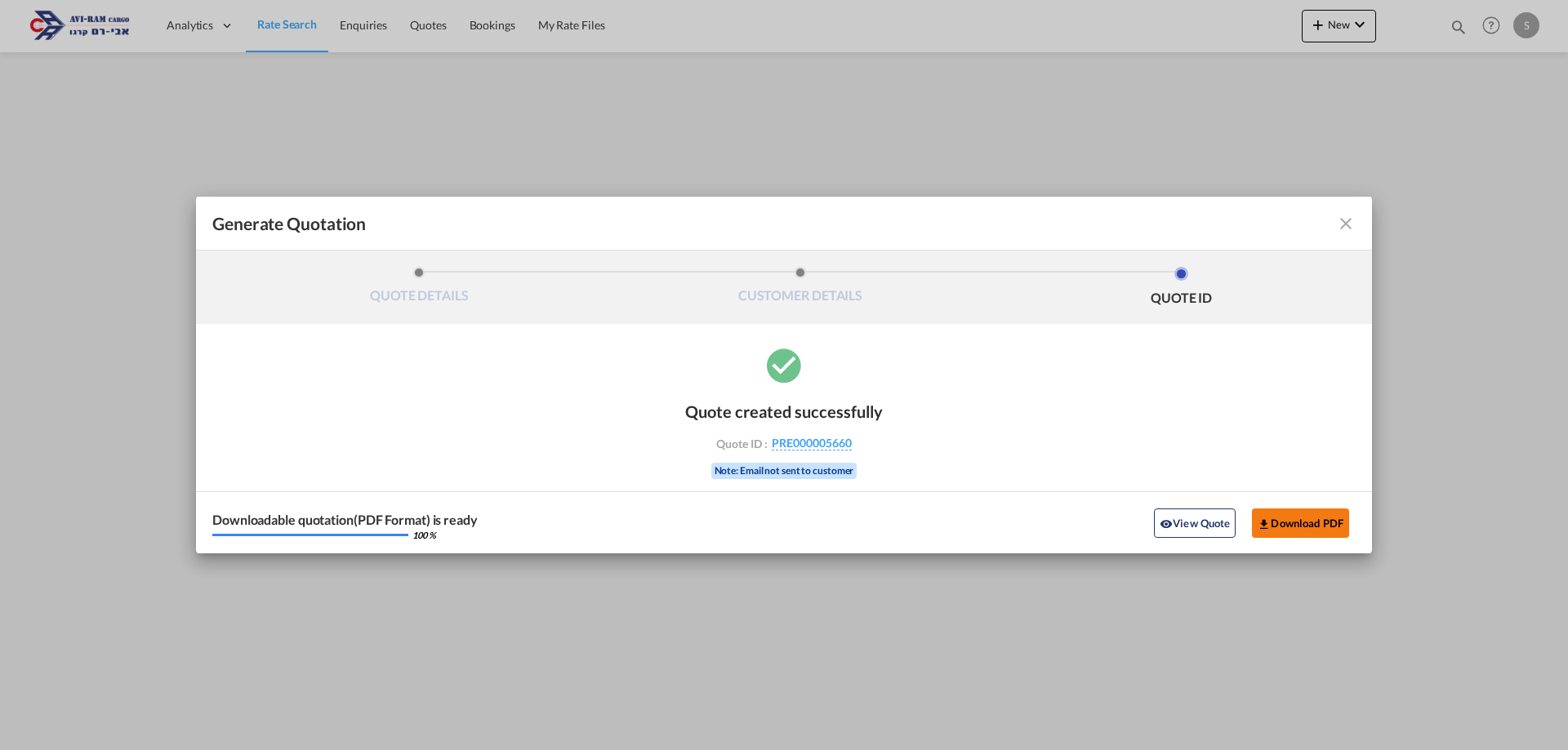
click at [1284, 527] on button "Download PDF" at bounding box center [1301, 523] width 97 height 30
